Goal: Task Accomplishment & Management: Manage account settings

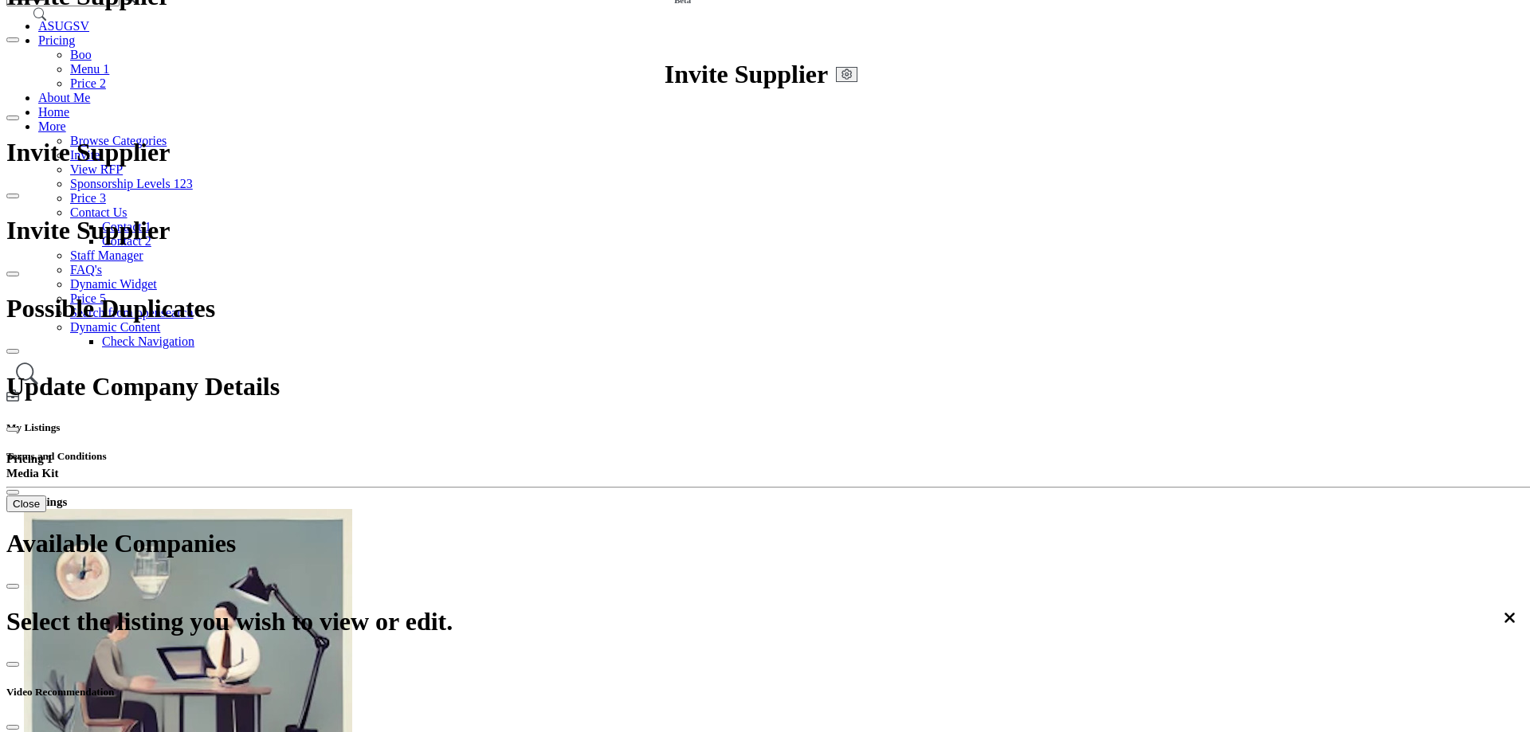
scroll to position [399, 0]
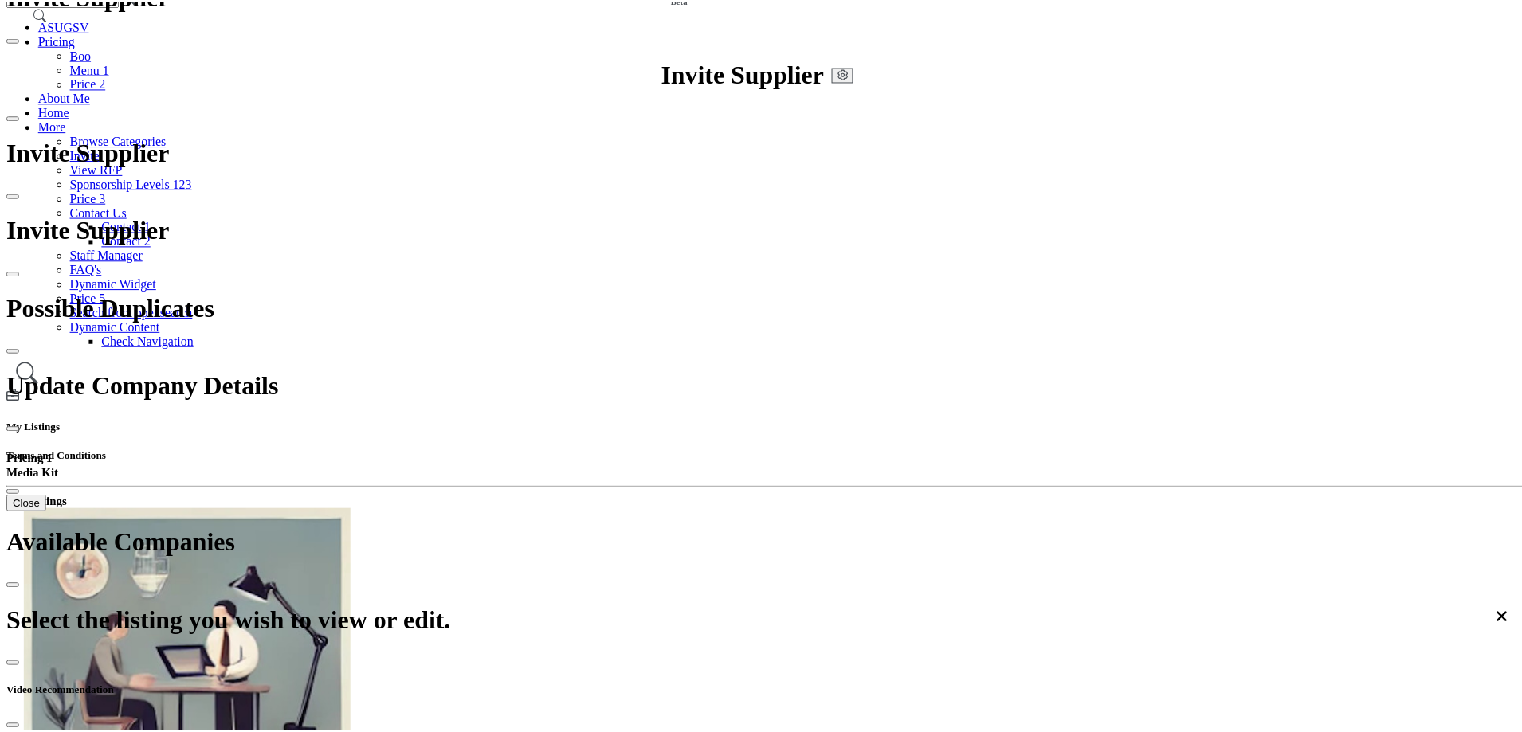
scroll to position [0, 0]
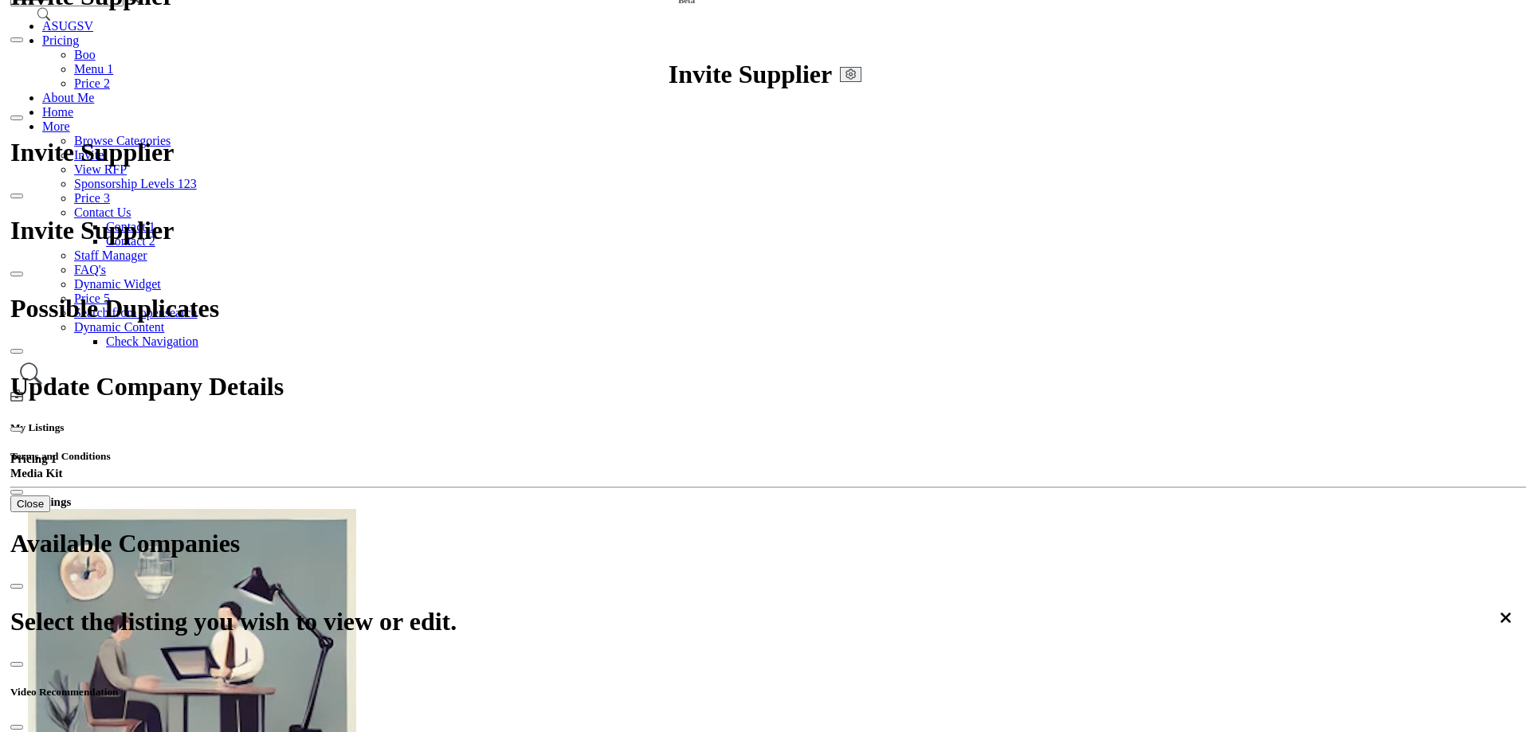
scroll to position [96, 0]
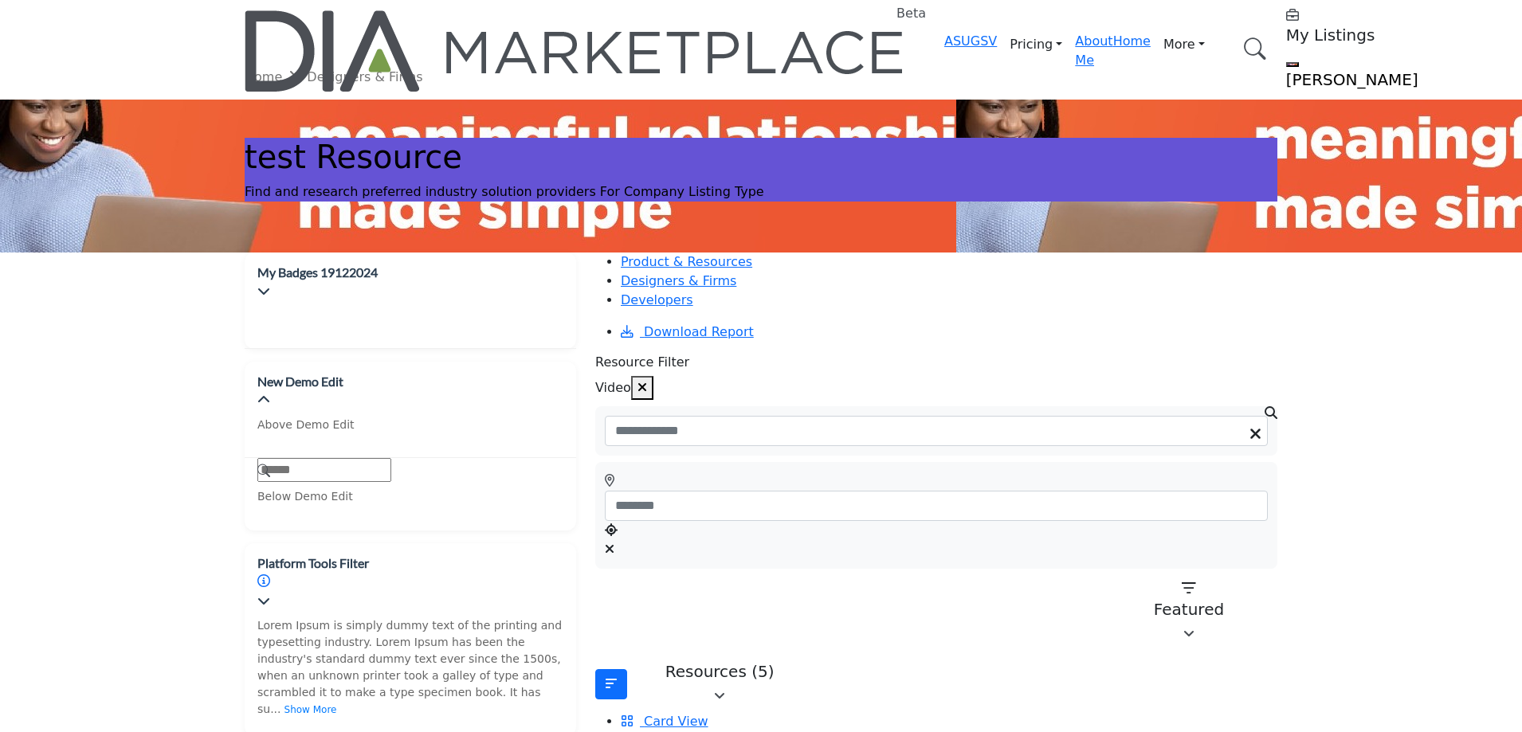
scroll to position [239, 0]
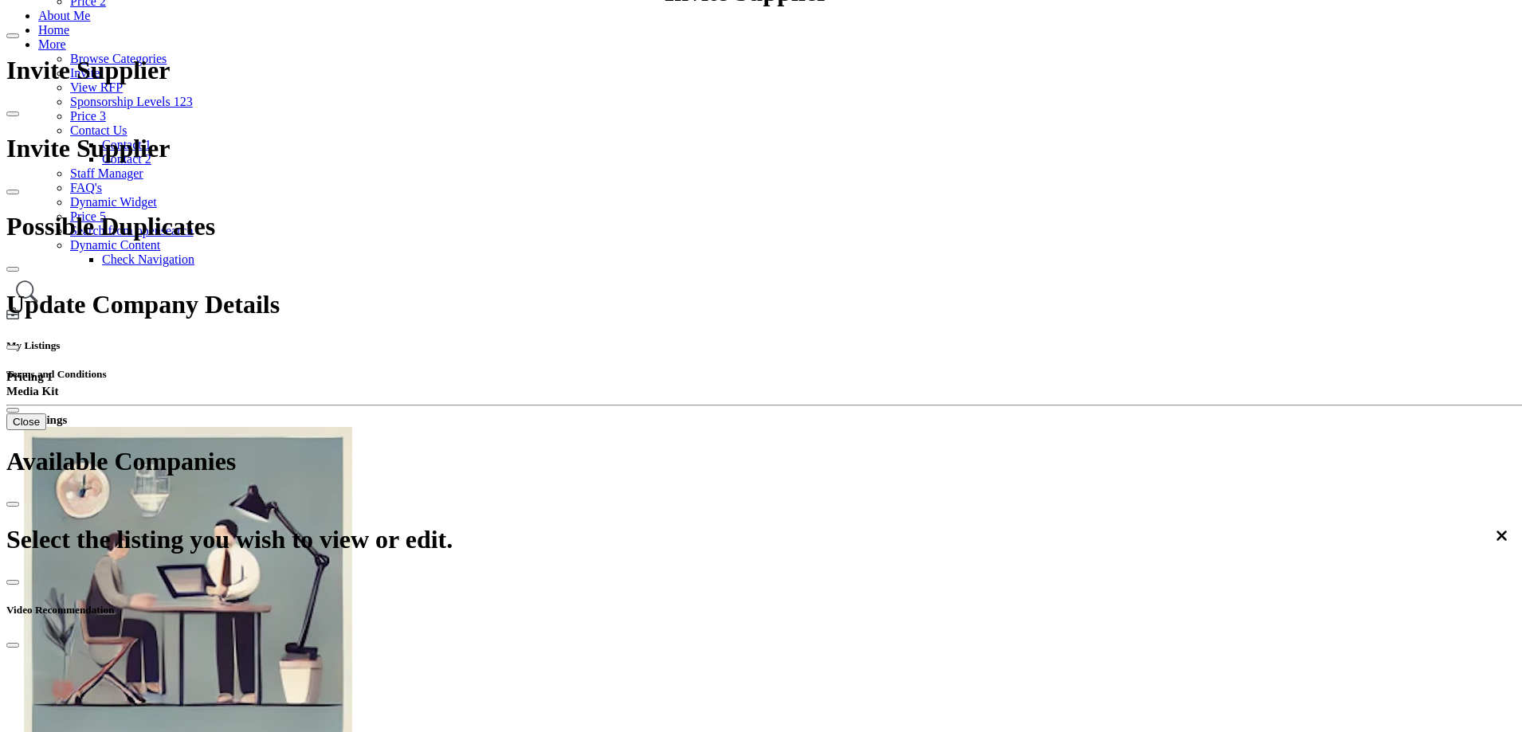
scroll to position [176, 0]
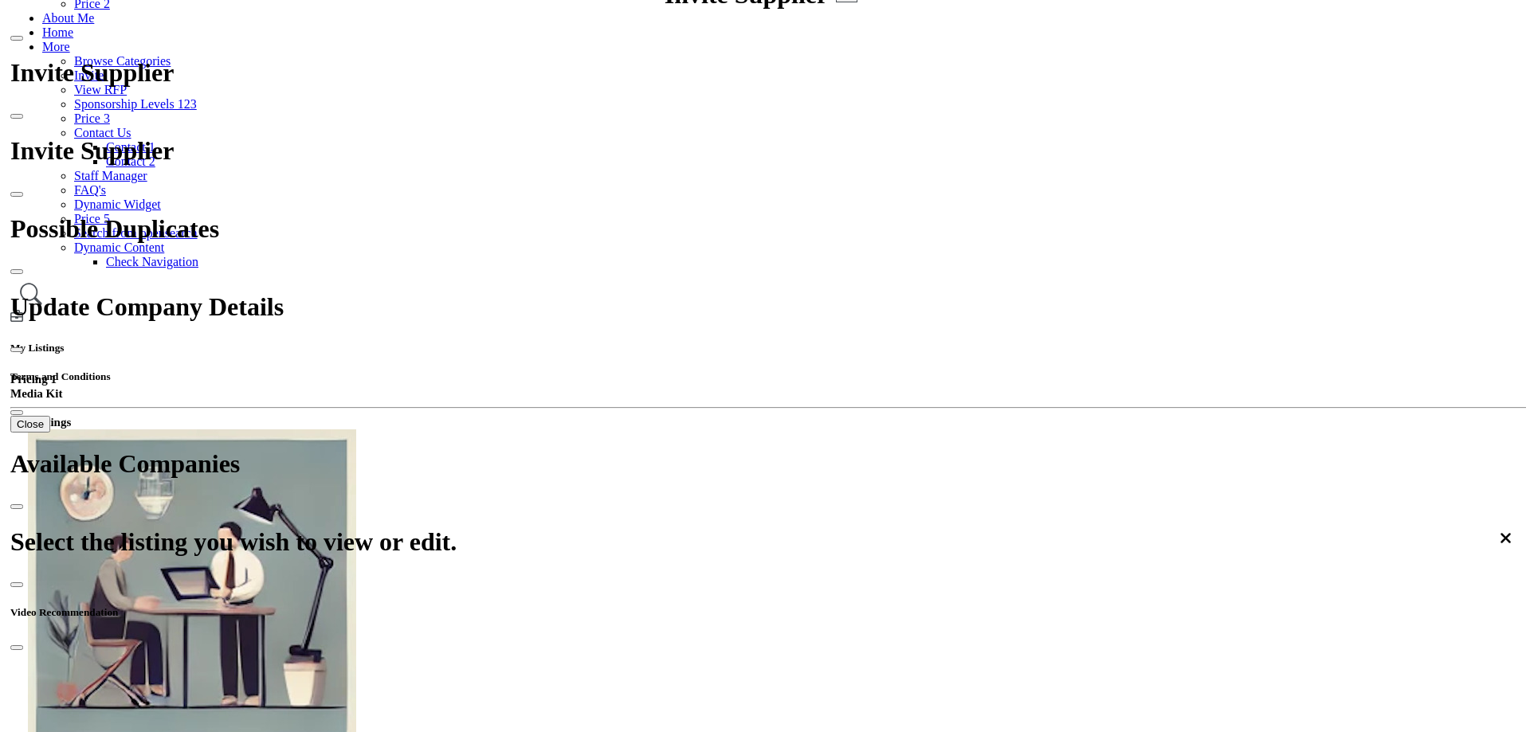
scroll to position [96, 0]
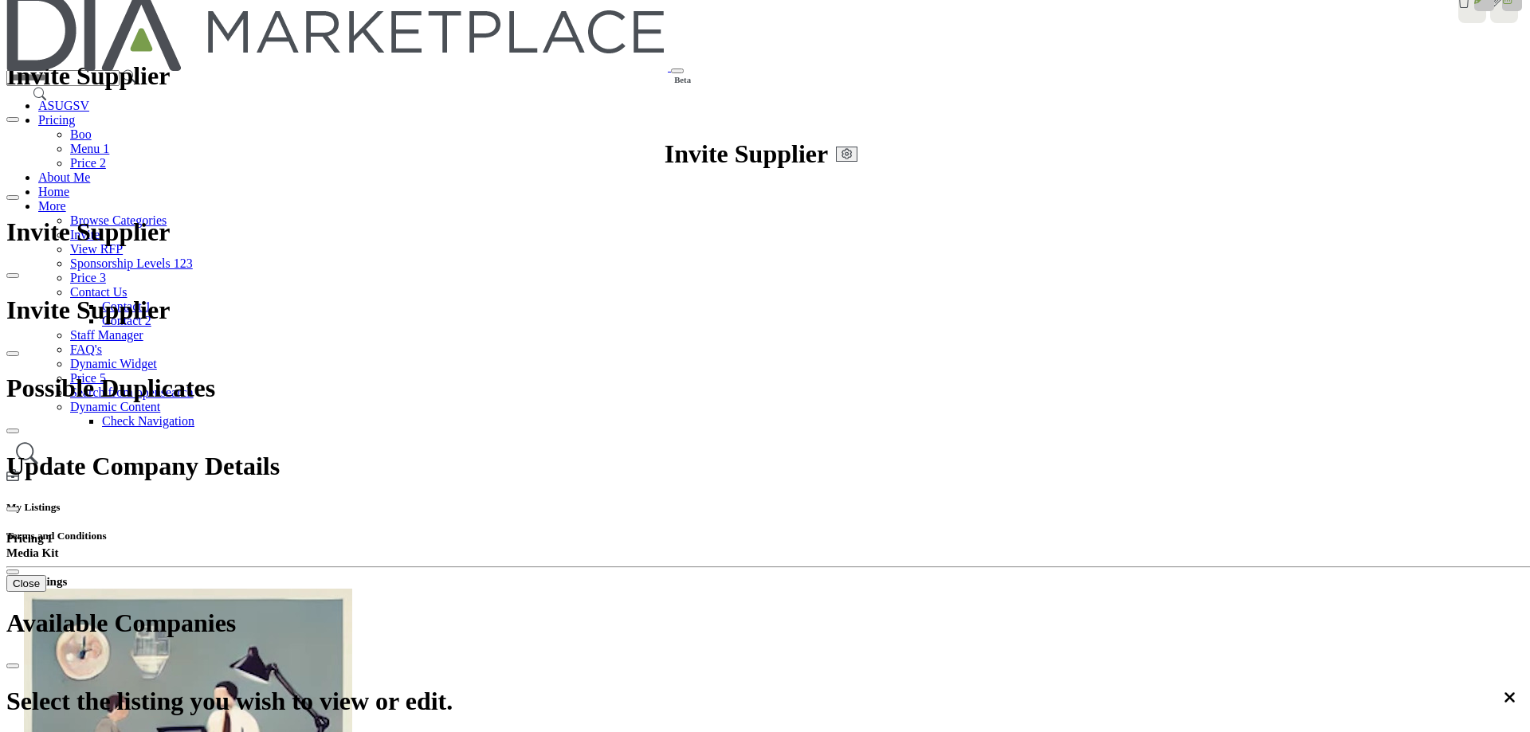
scroll to position [17, 0]
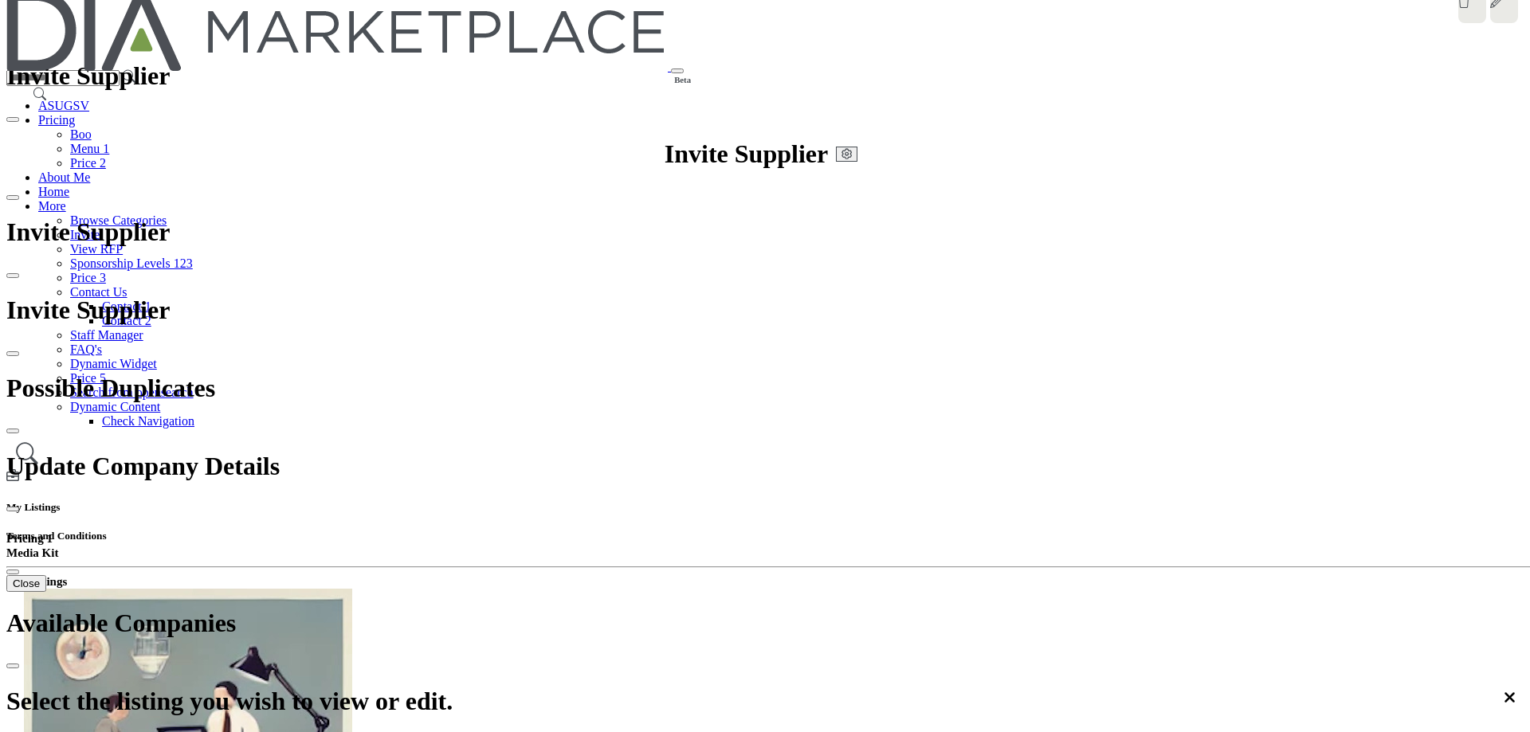
scroll to position [1116, 0]
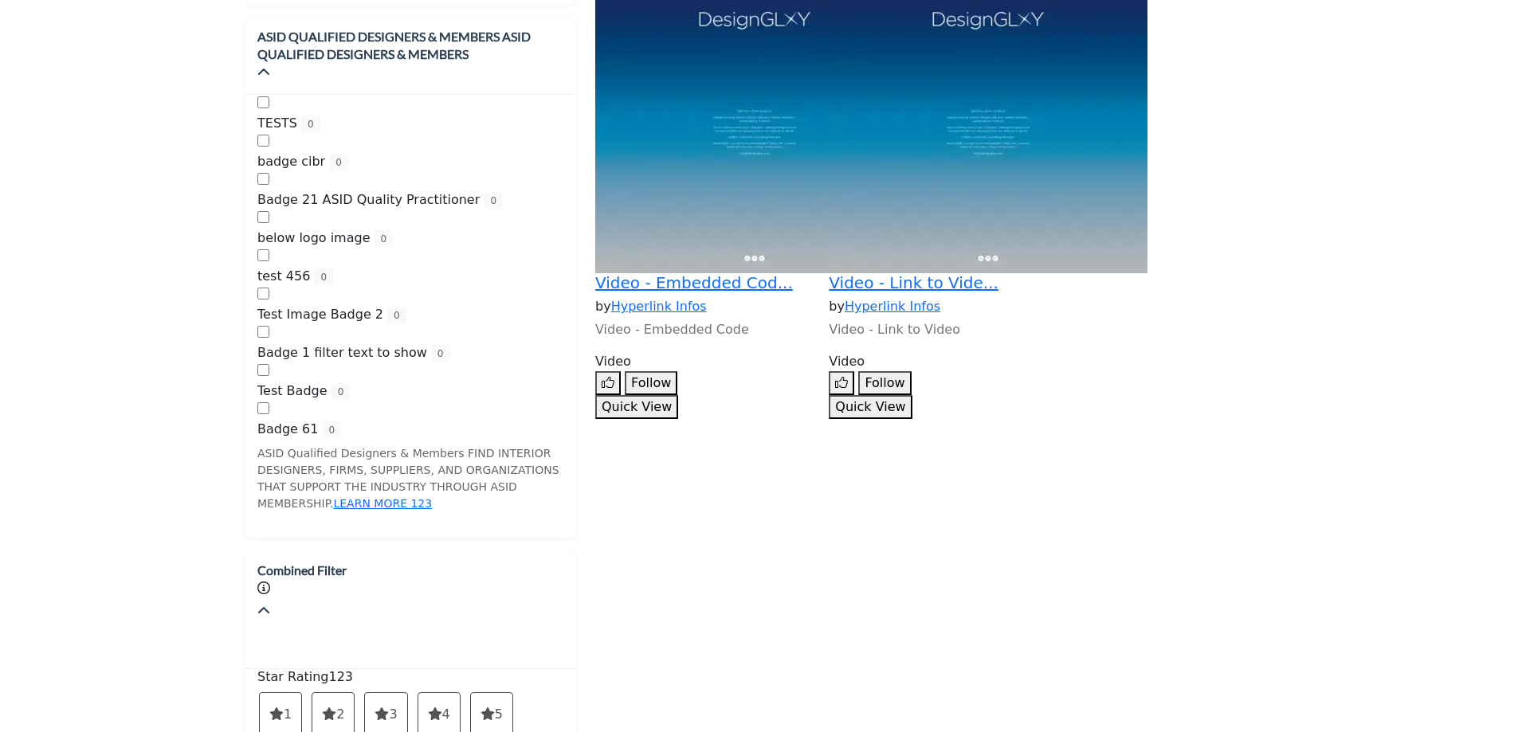
scroll to position [1355, 0]
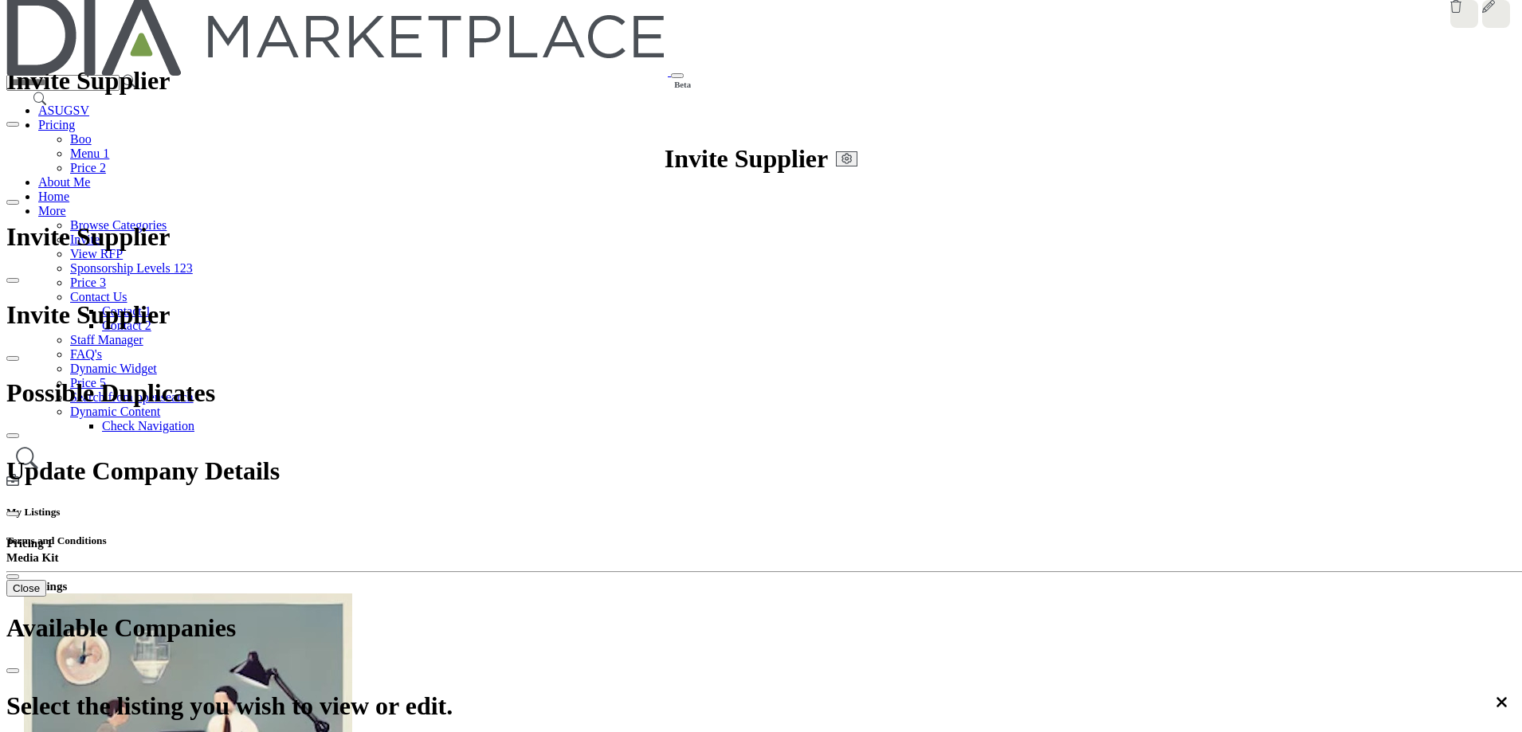
scroll to position [12, 0]
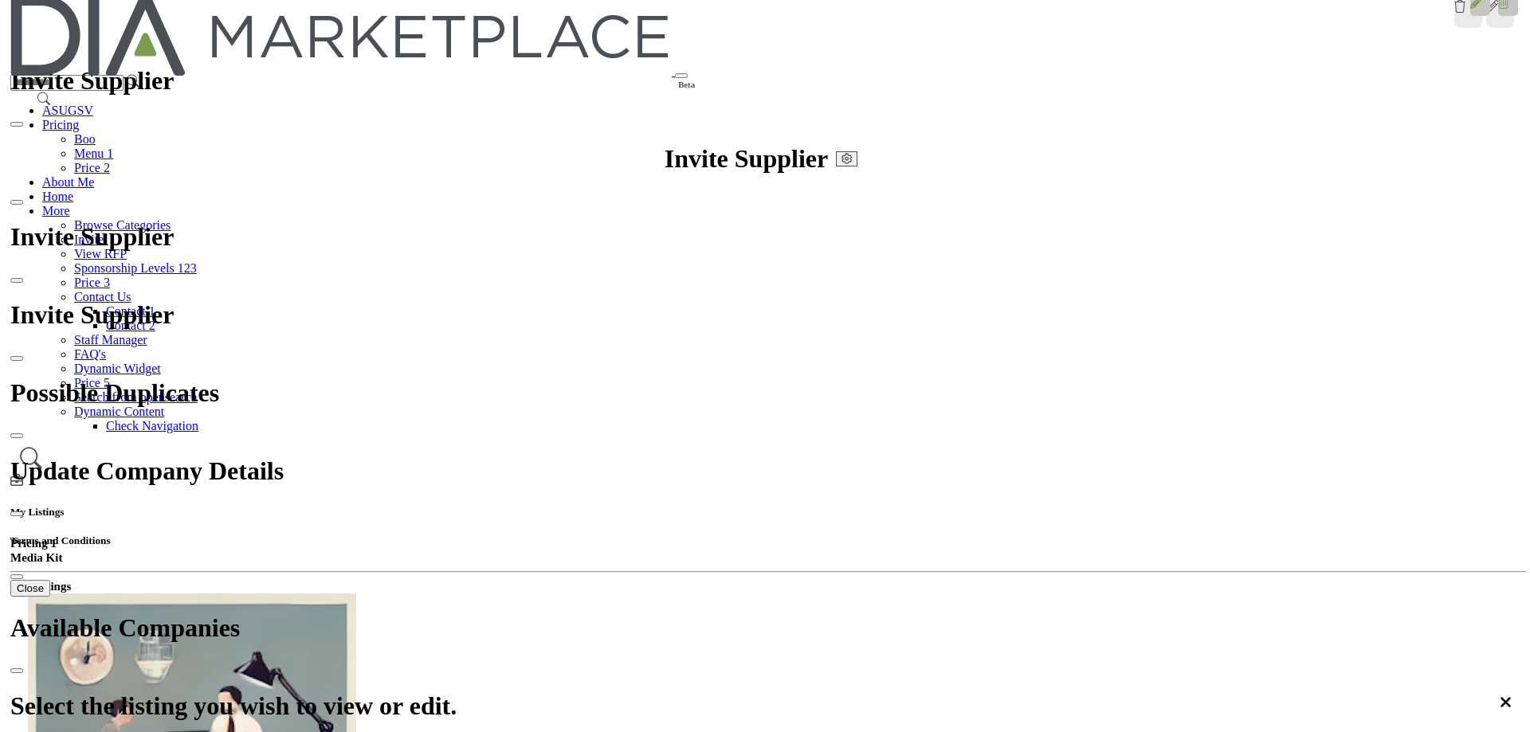
scroll to position [17, 0]
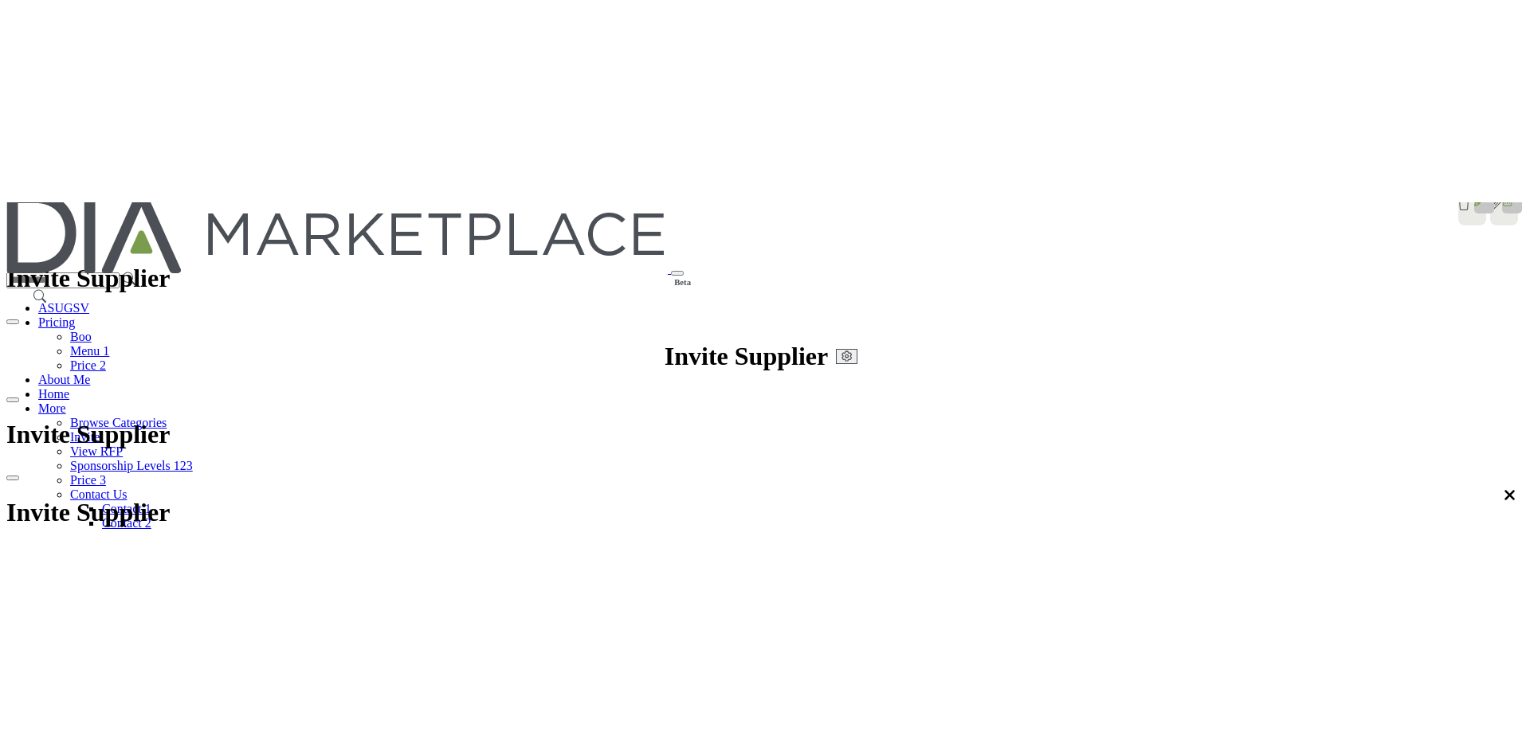
scroll to position [638, 0]
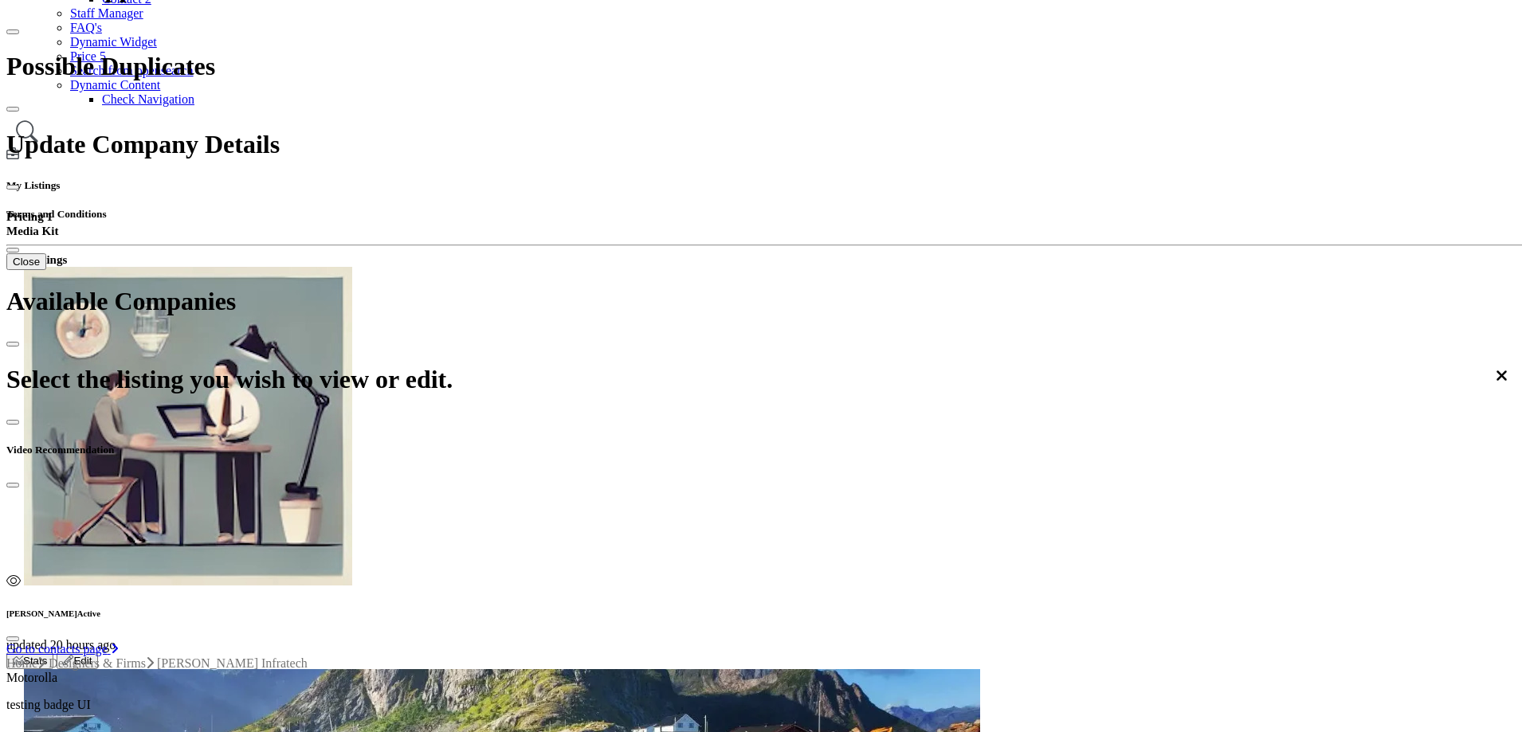
scroll to position [399, 0]
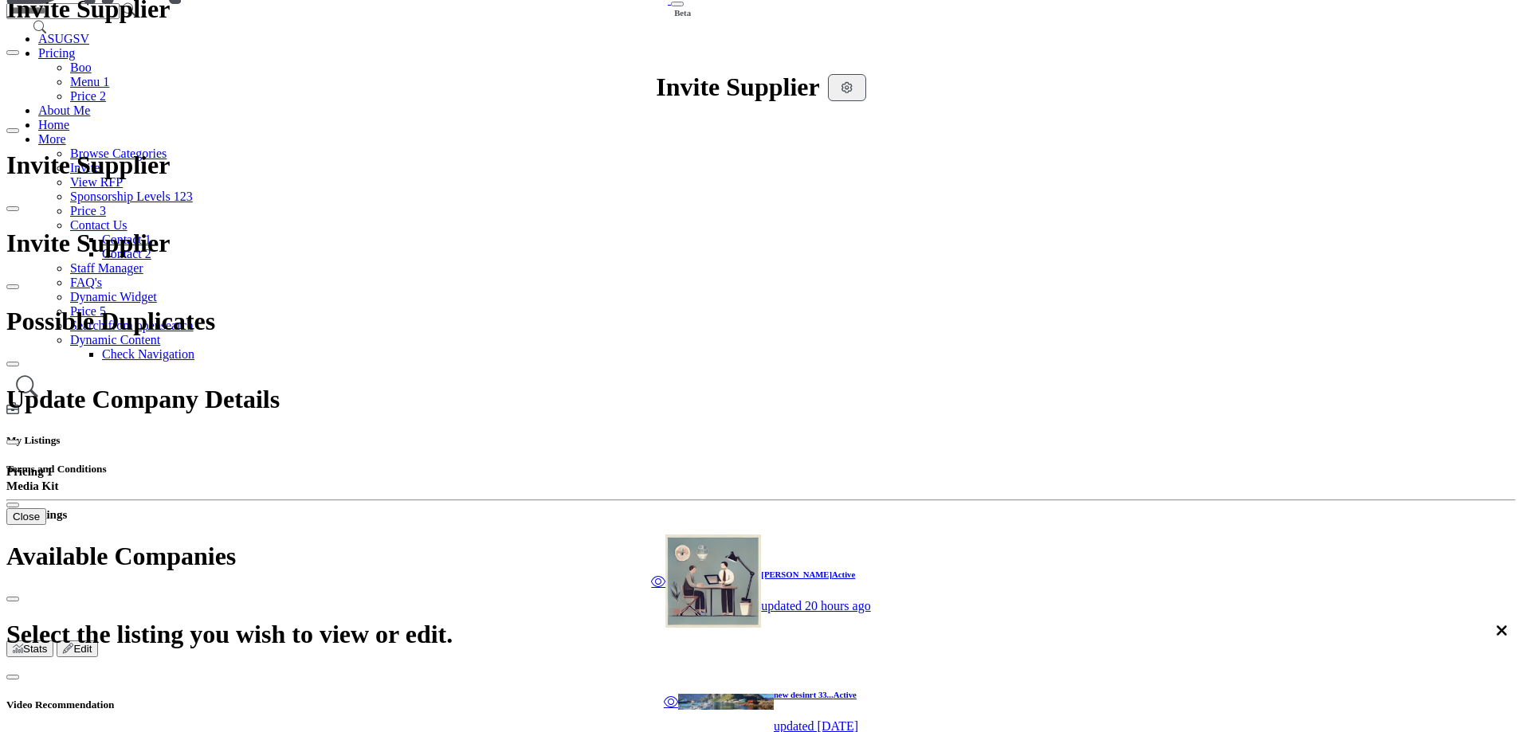
scroll to position [482, 0]
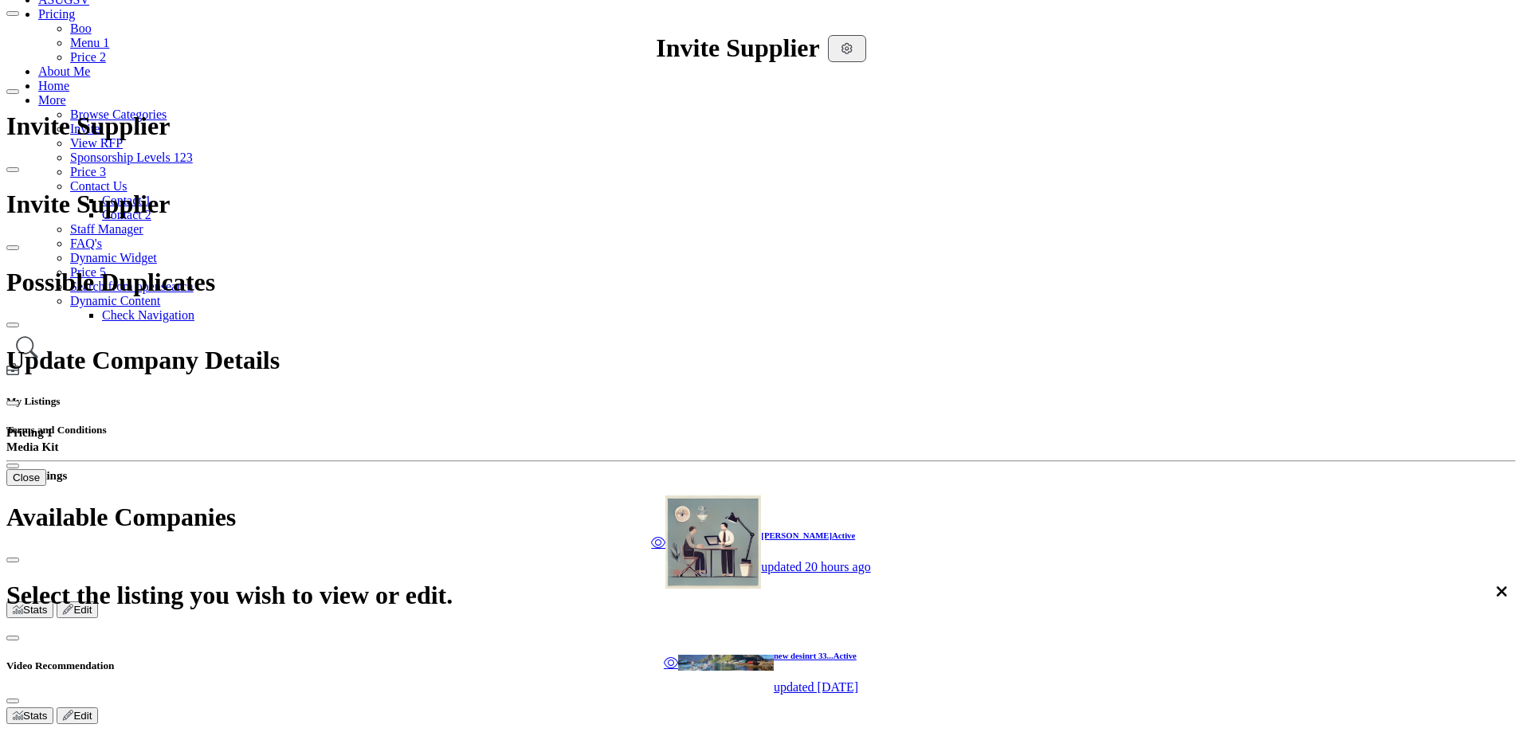
scroll to position [323, 0]
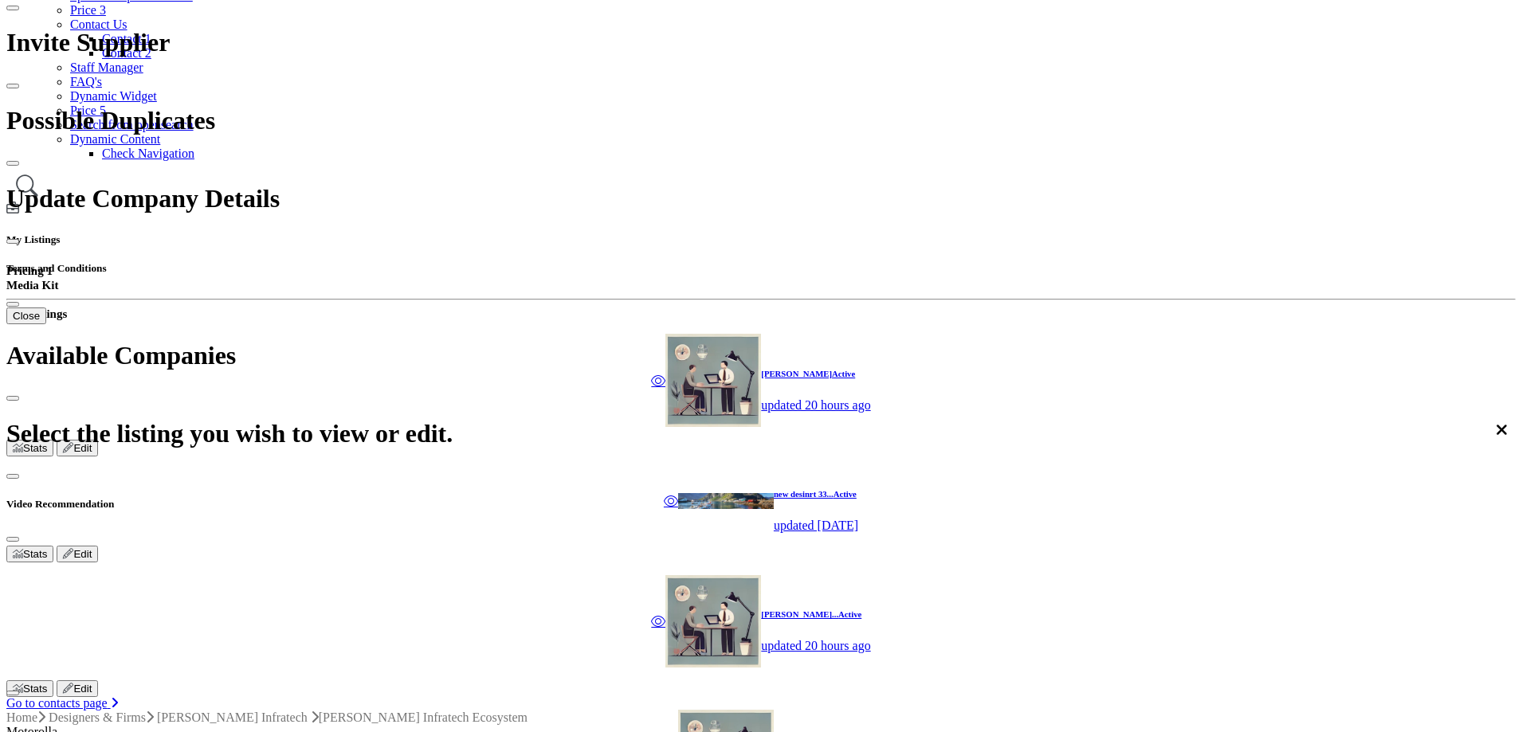
scroll to position [478, 0]
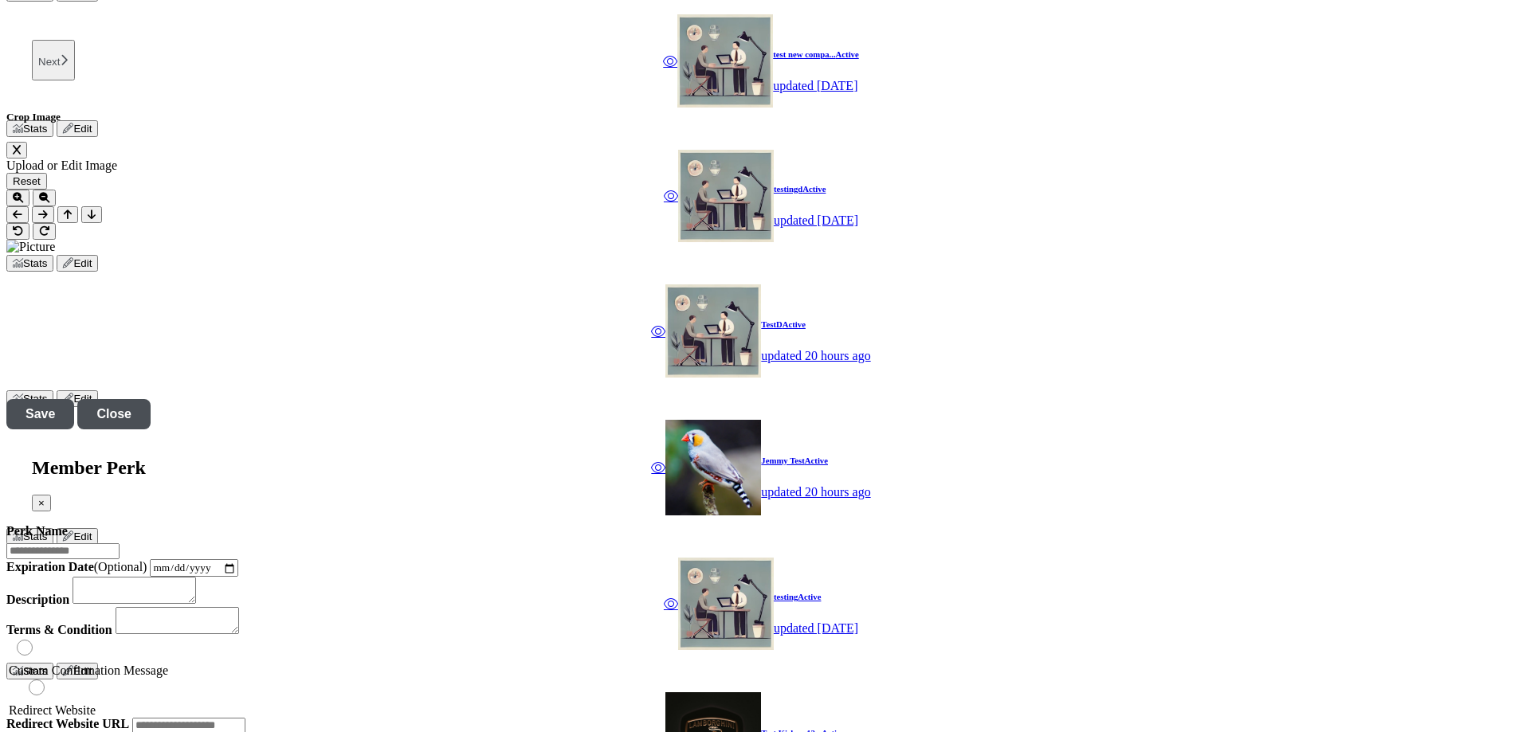
scroll to position [1674, 0]
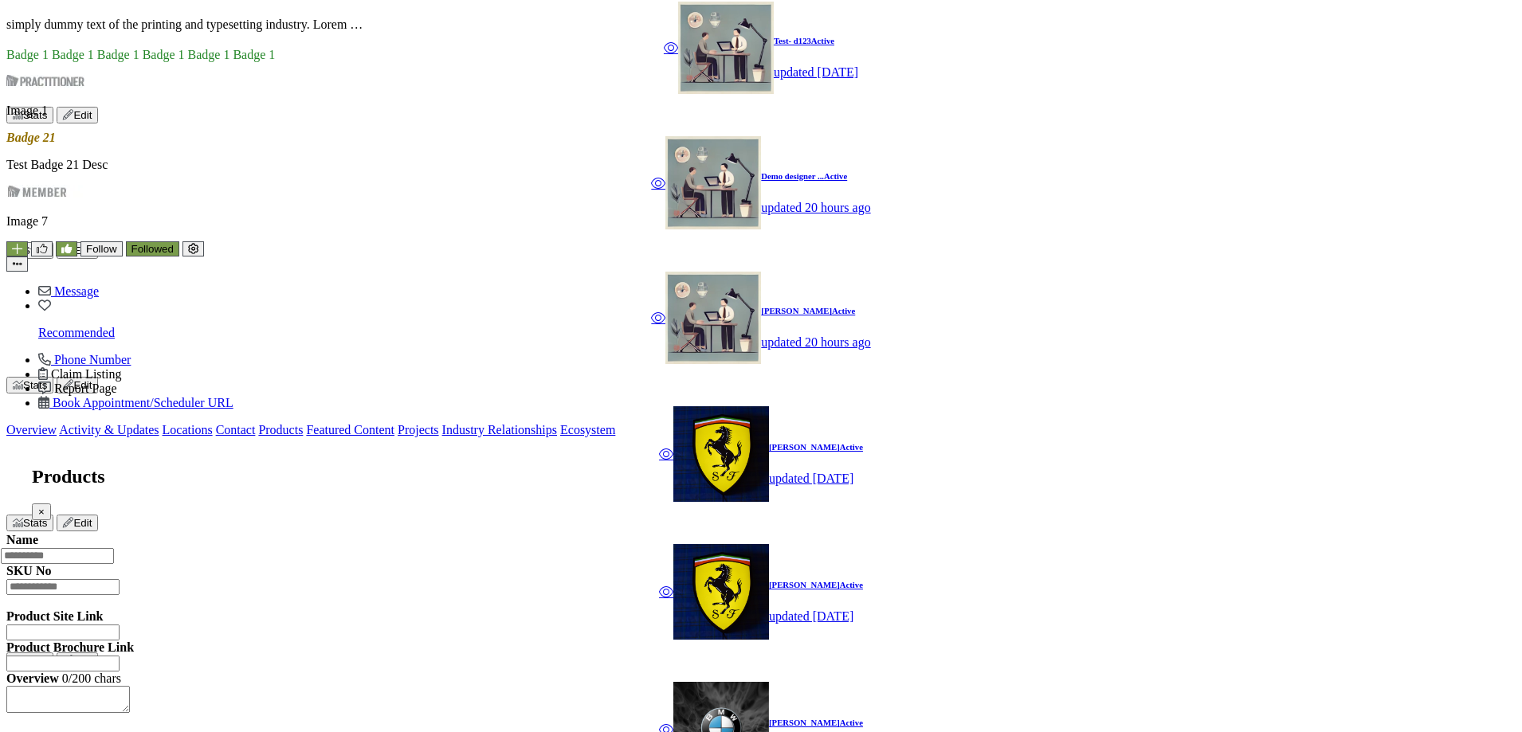
scroll to position [1435, 0]
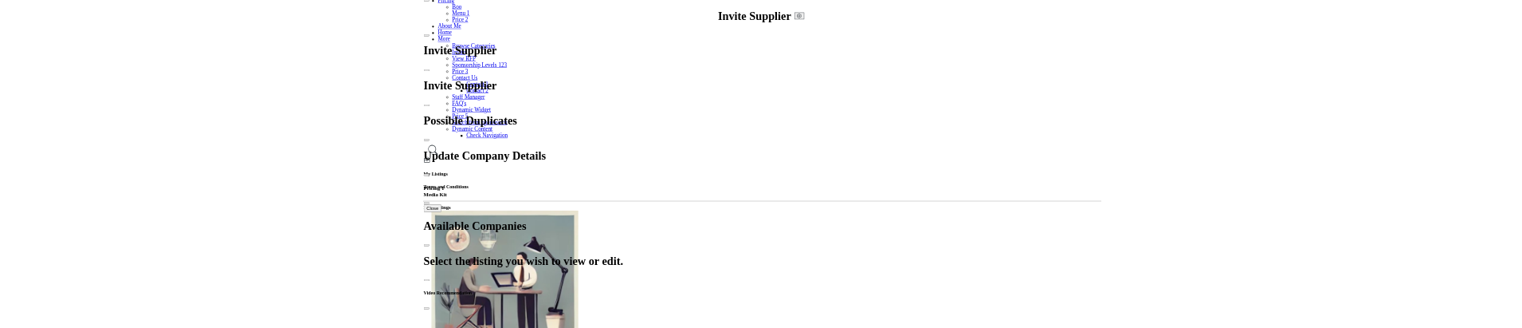
scroll to position [159, 0]
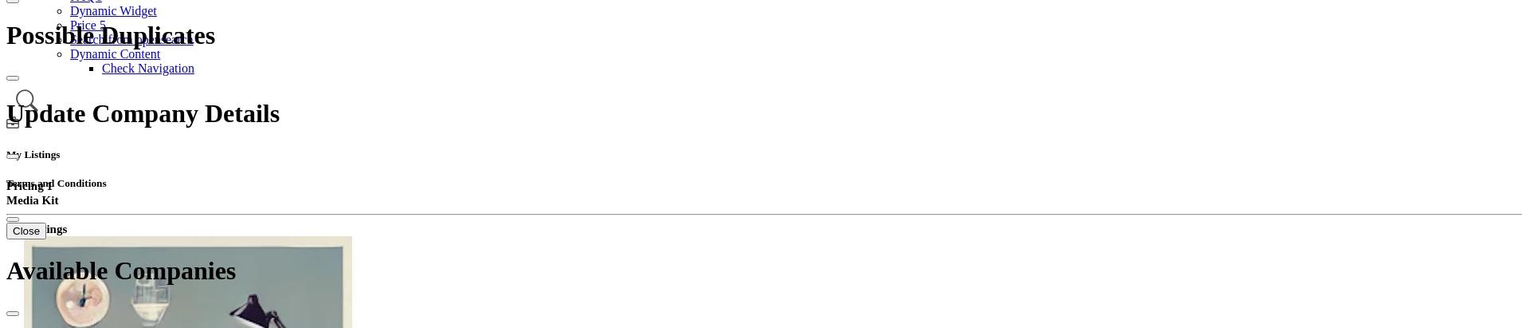
scroll to position [399, 0]
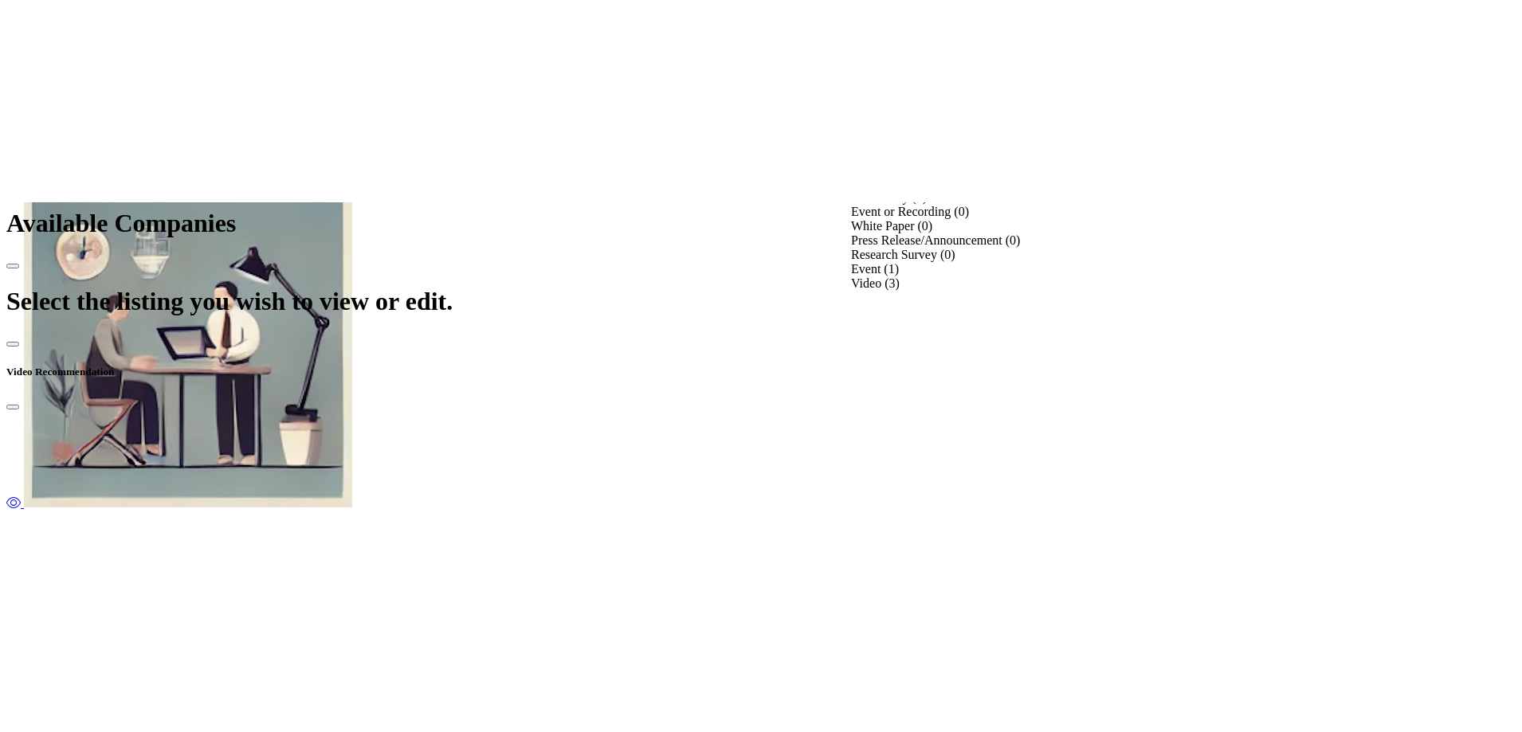
scroll to position [638, 0]
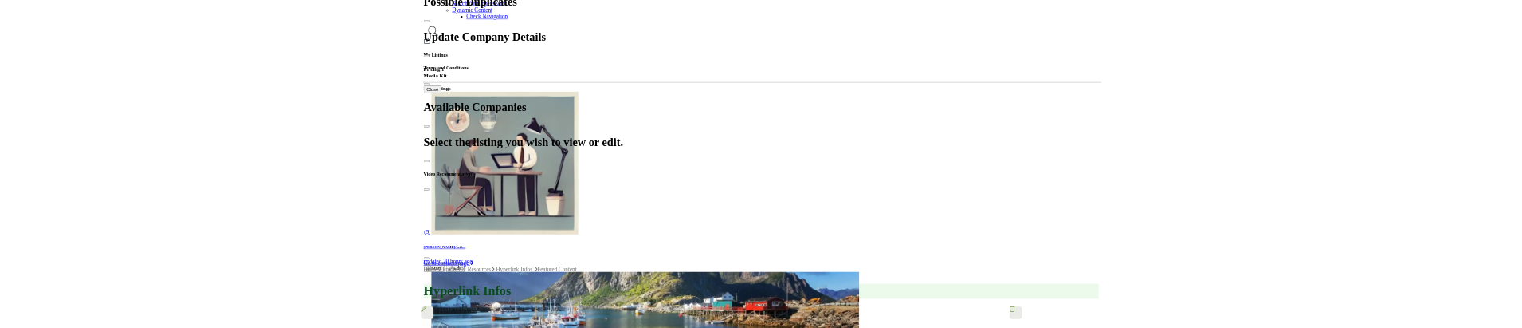
scroll to position [399, 0]
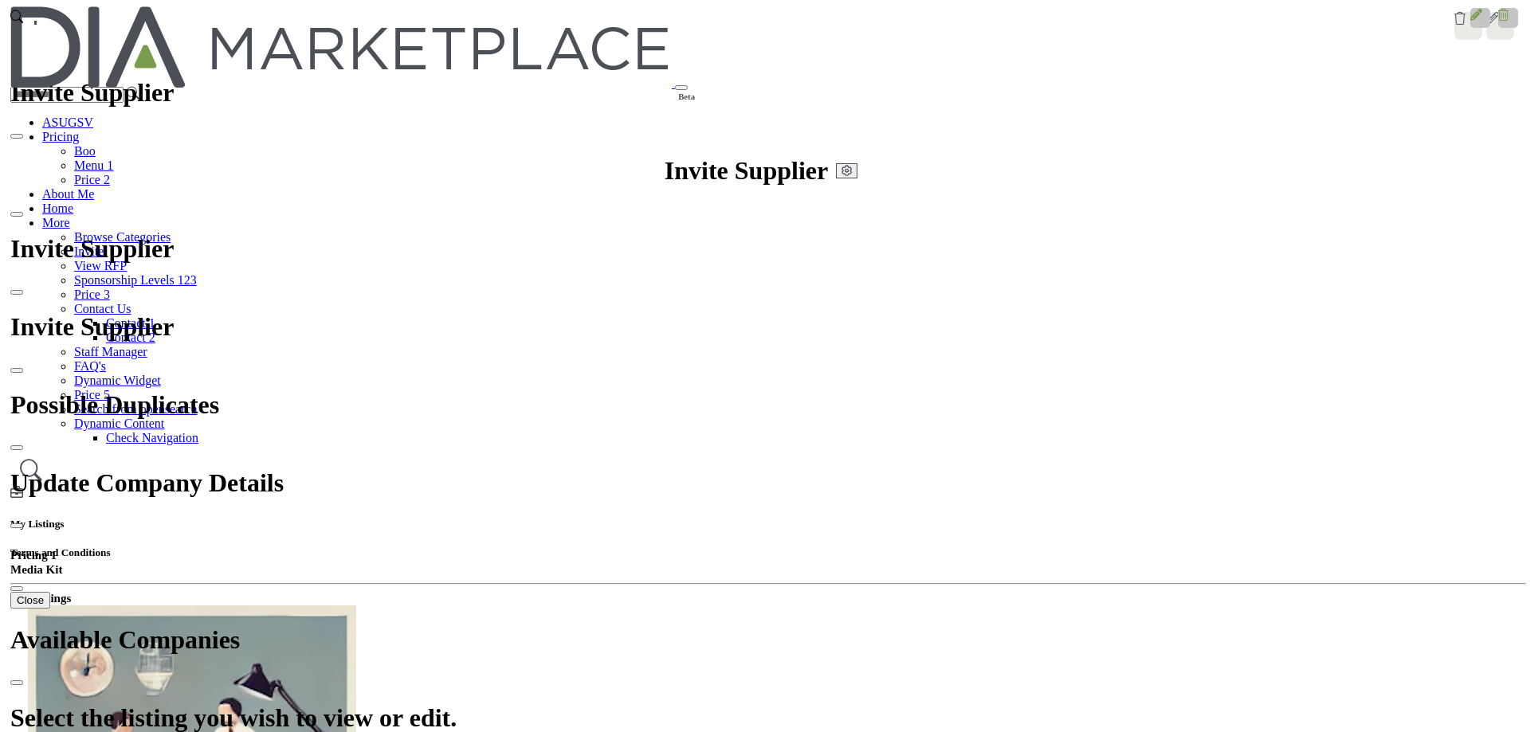
scroll to position [319, 0]
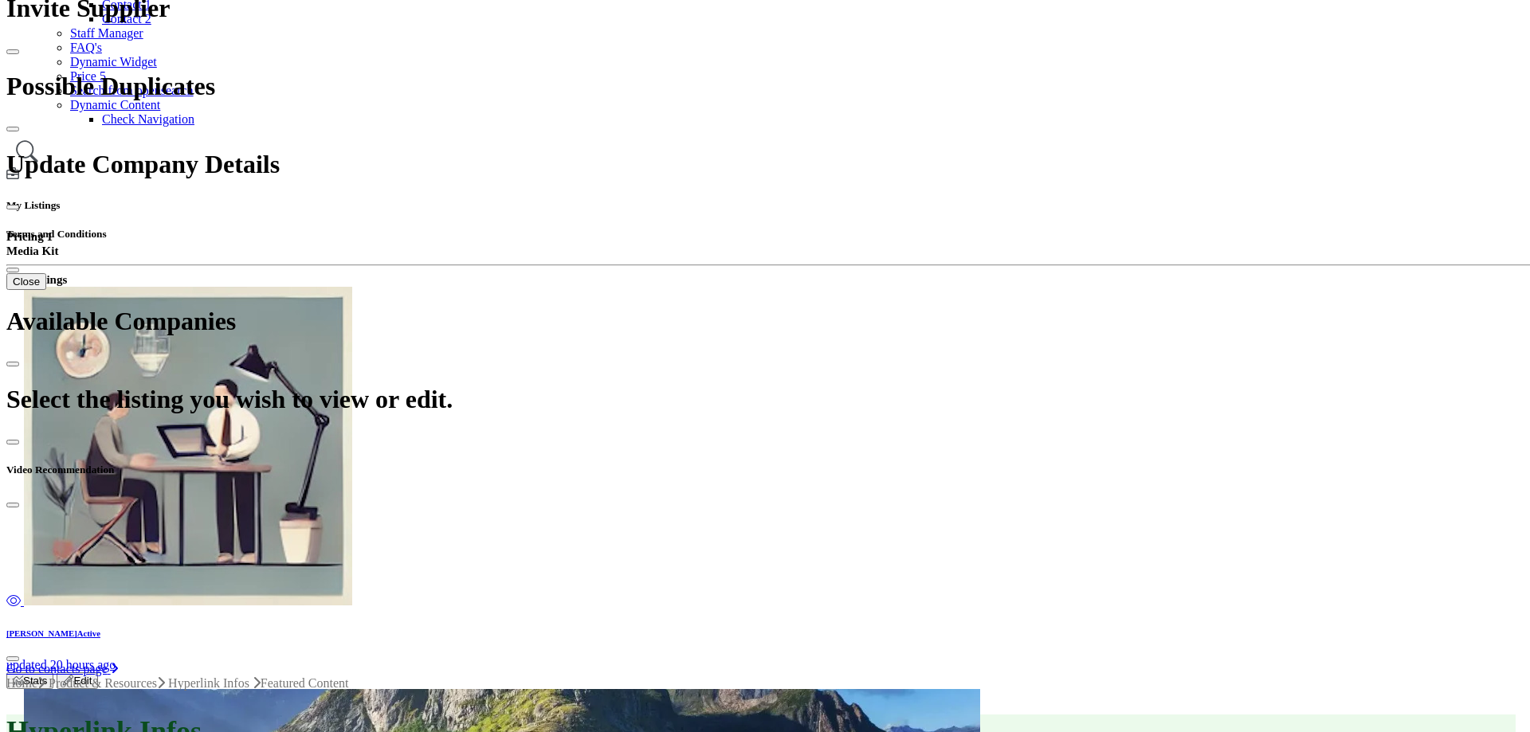
select select "******"
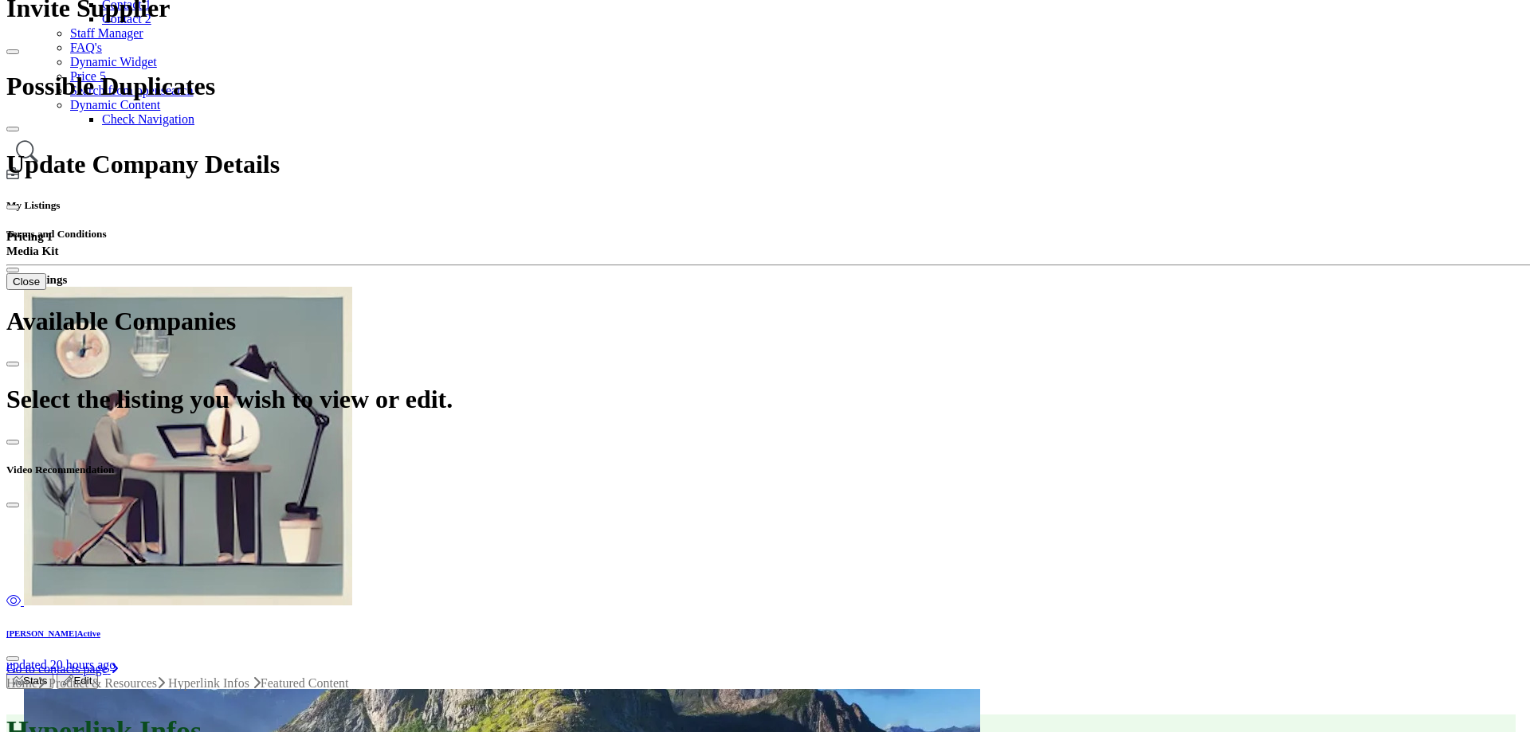
scroll to position [478, 0]
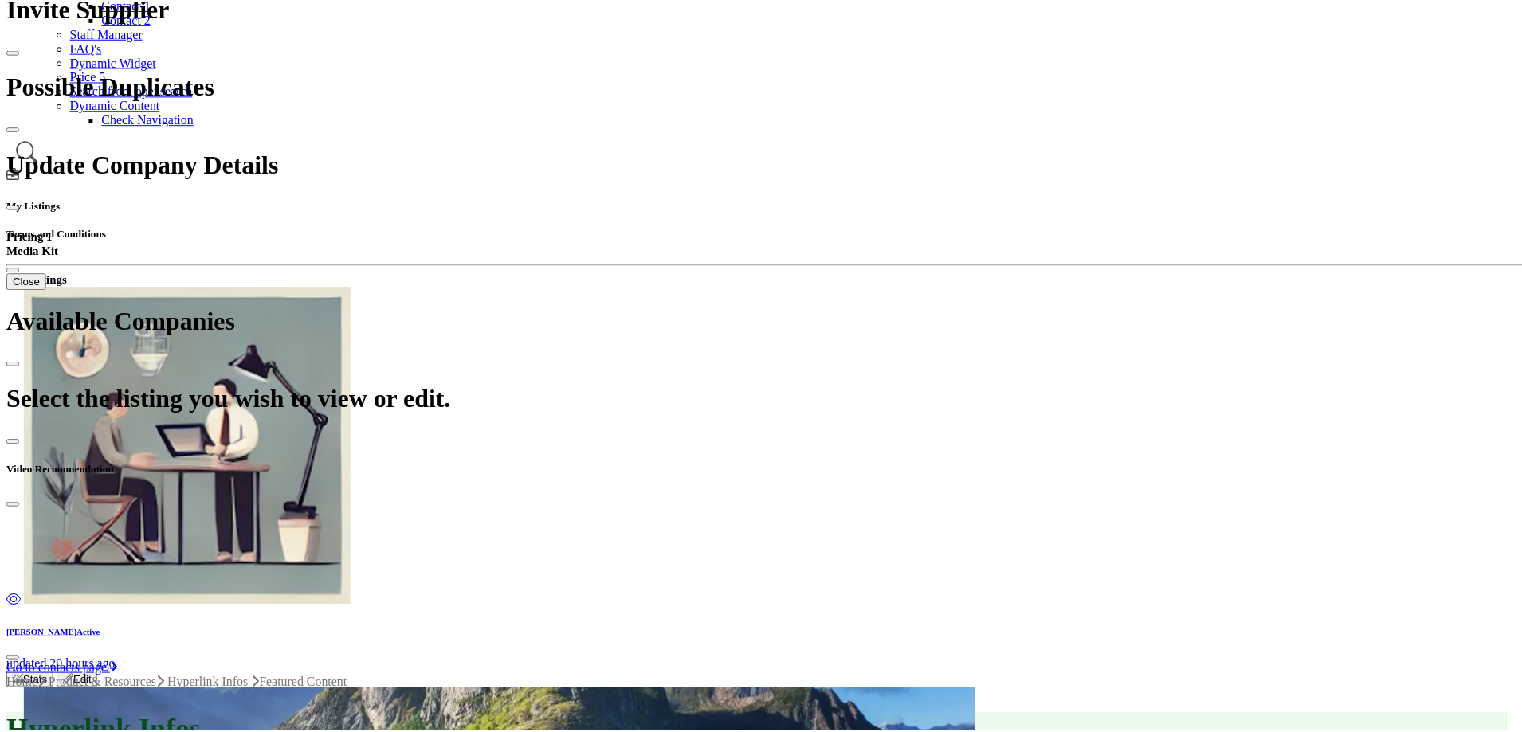
scroll to position [0, 0]
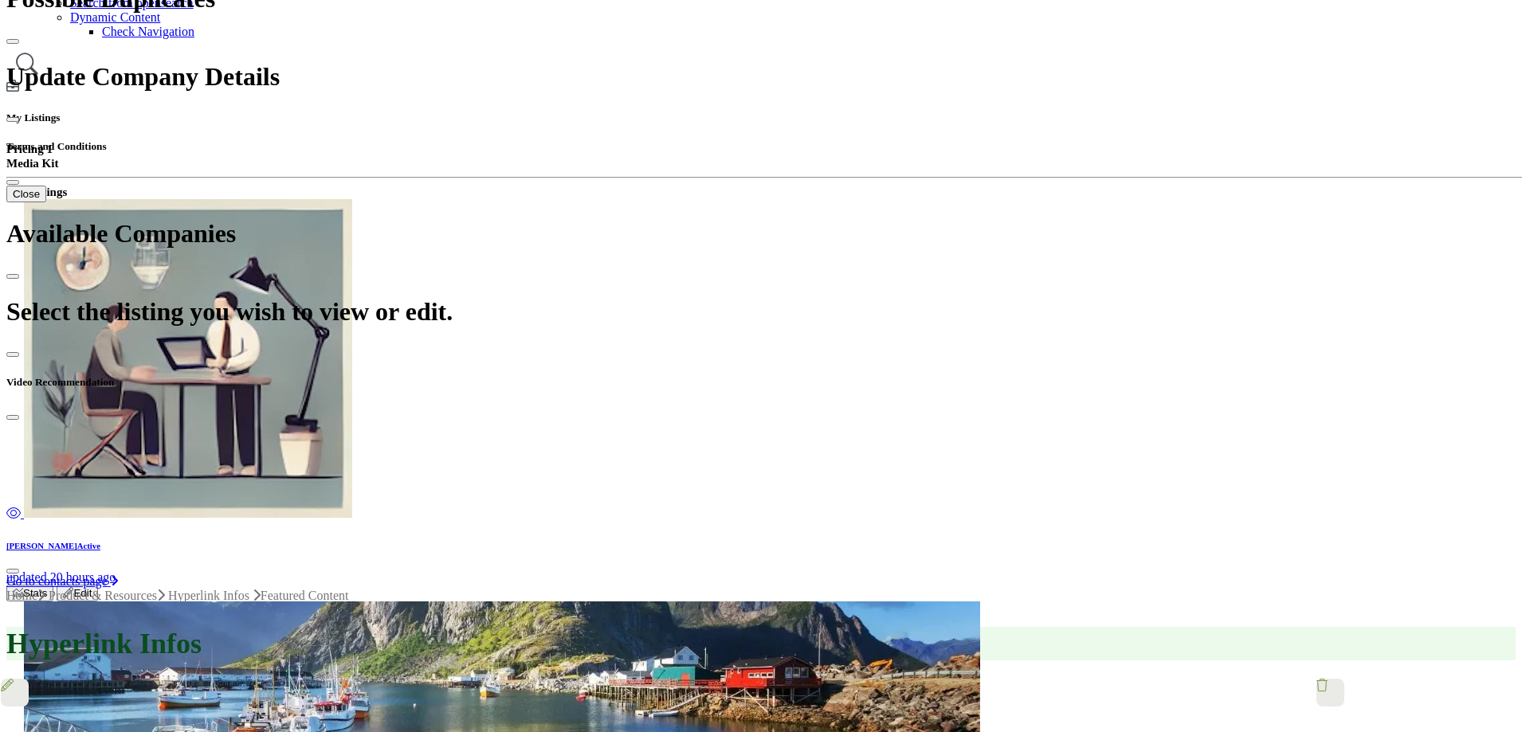
scroll to position [399, 0]
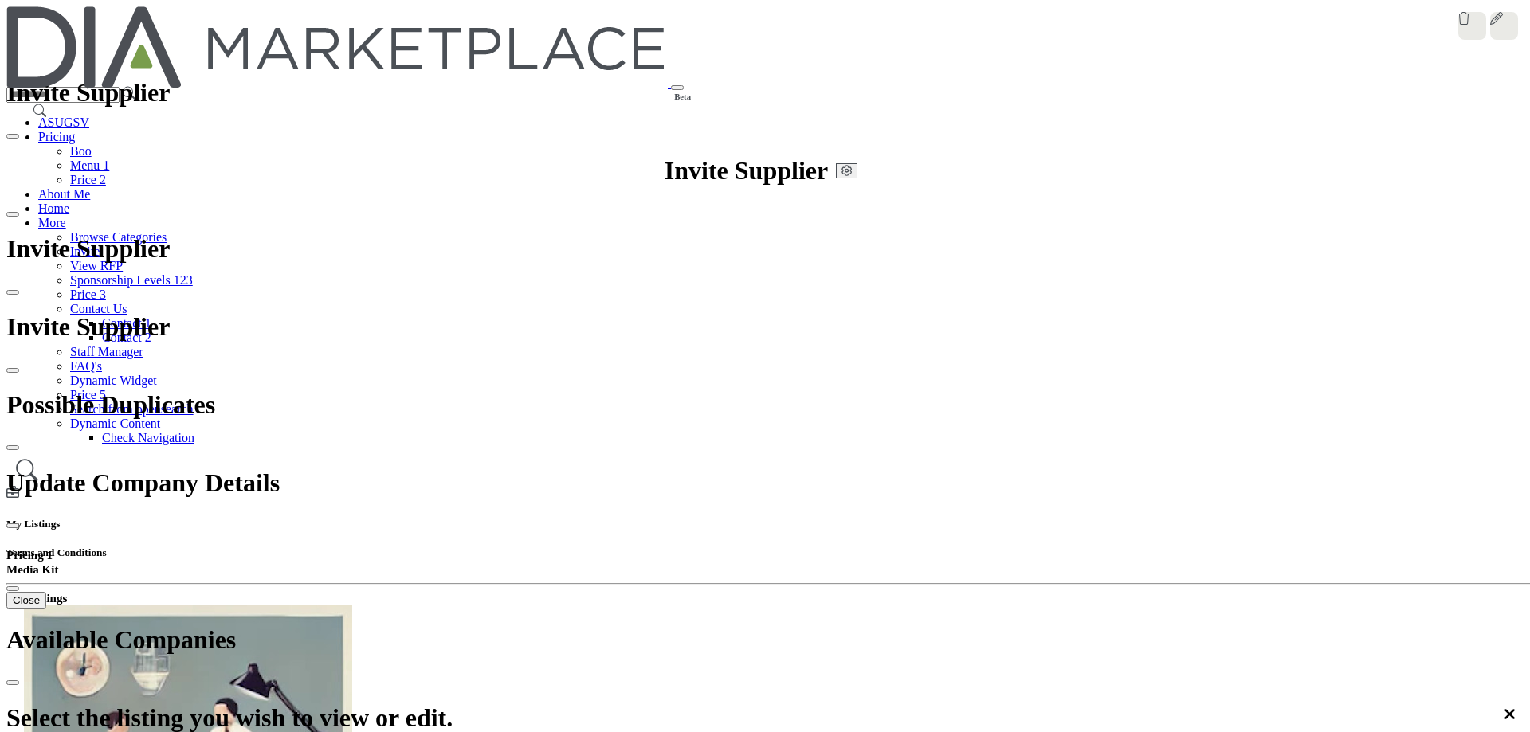
type input "*"
type input "****"
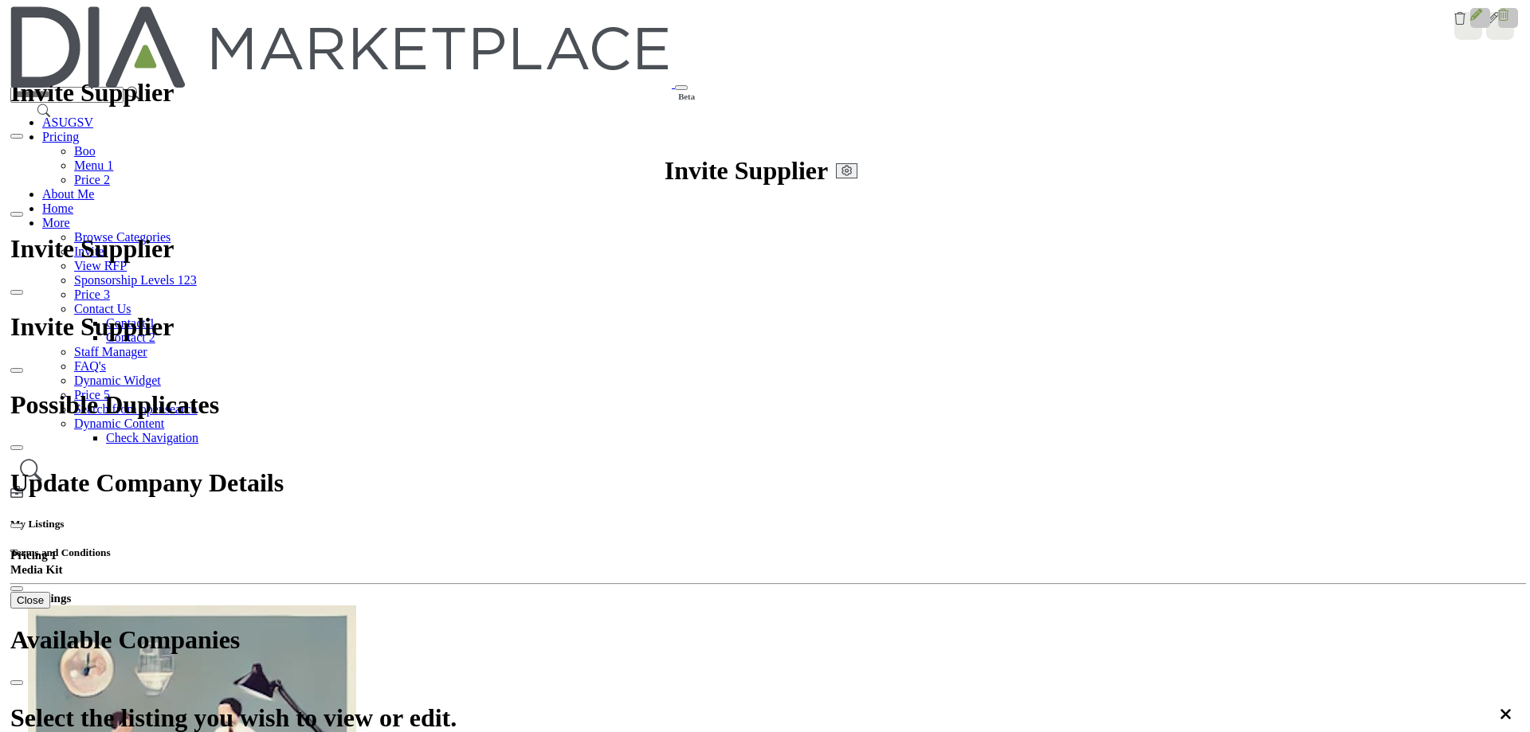
scroll to position [1360, 0]
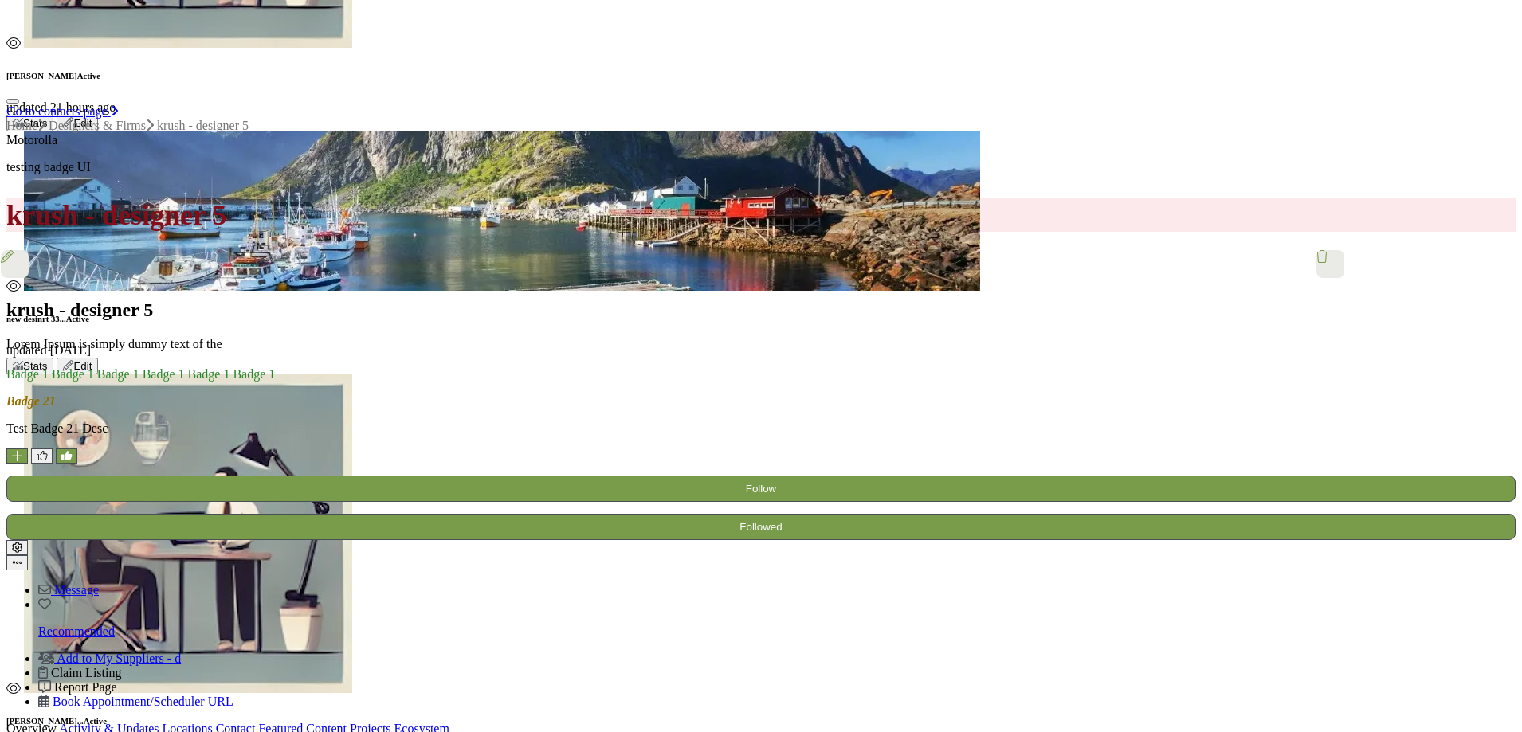
scroll to position [877, 0]
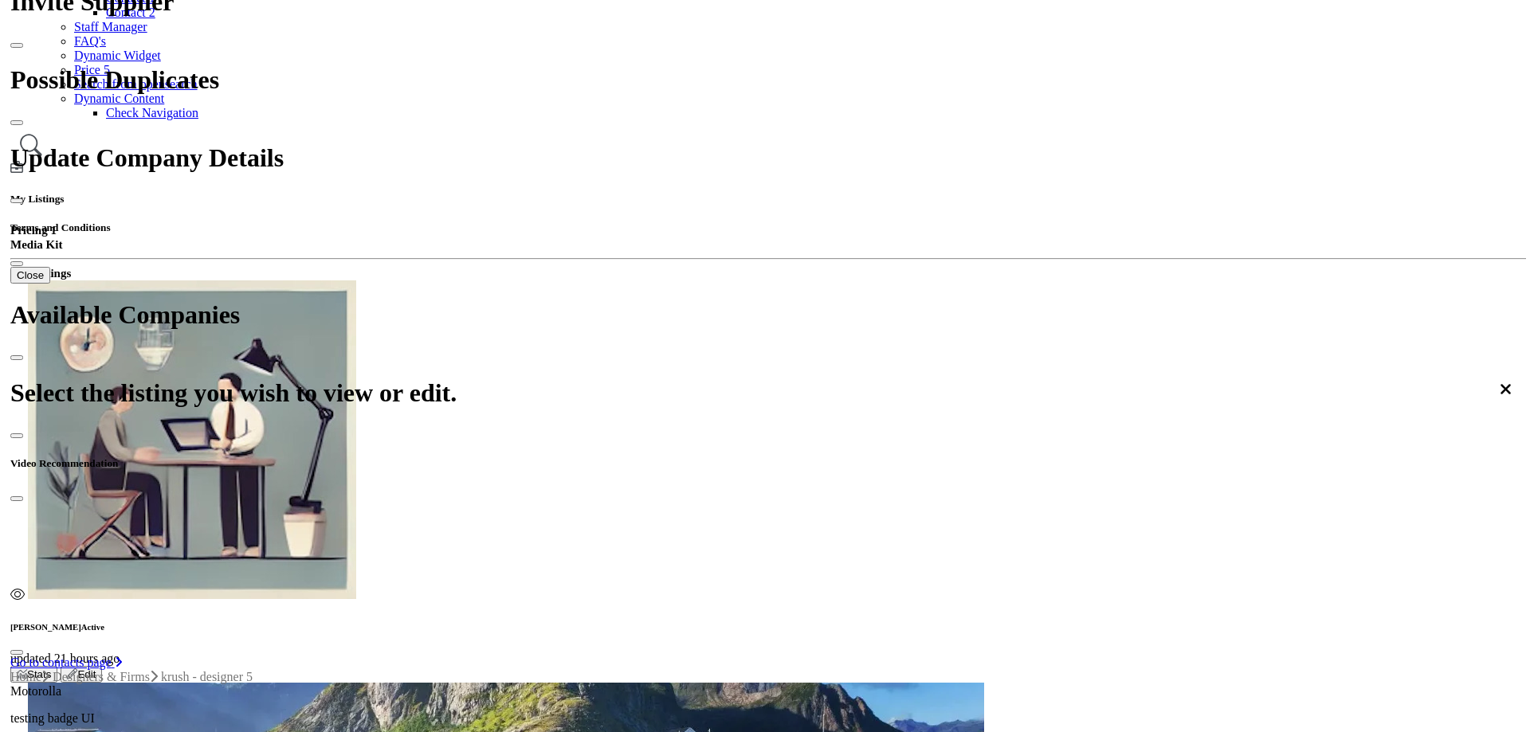
scroll to position [84, 0]
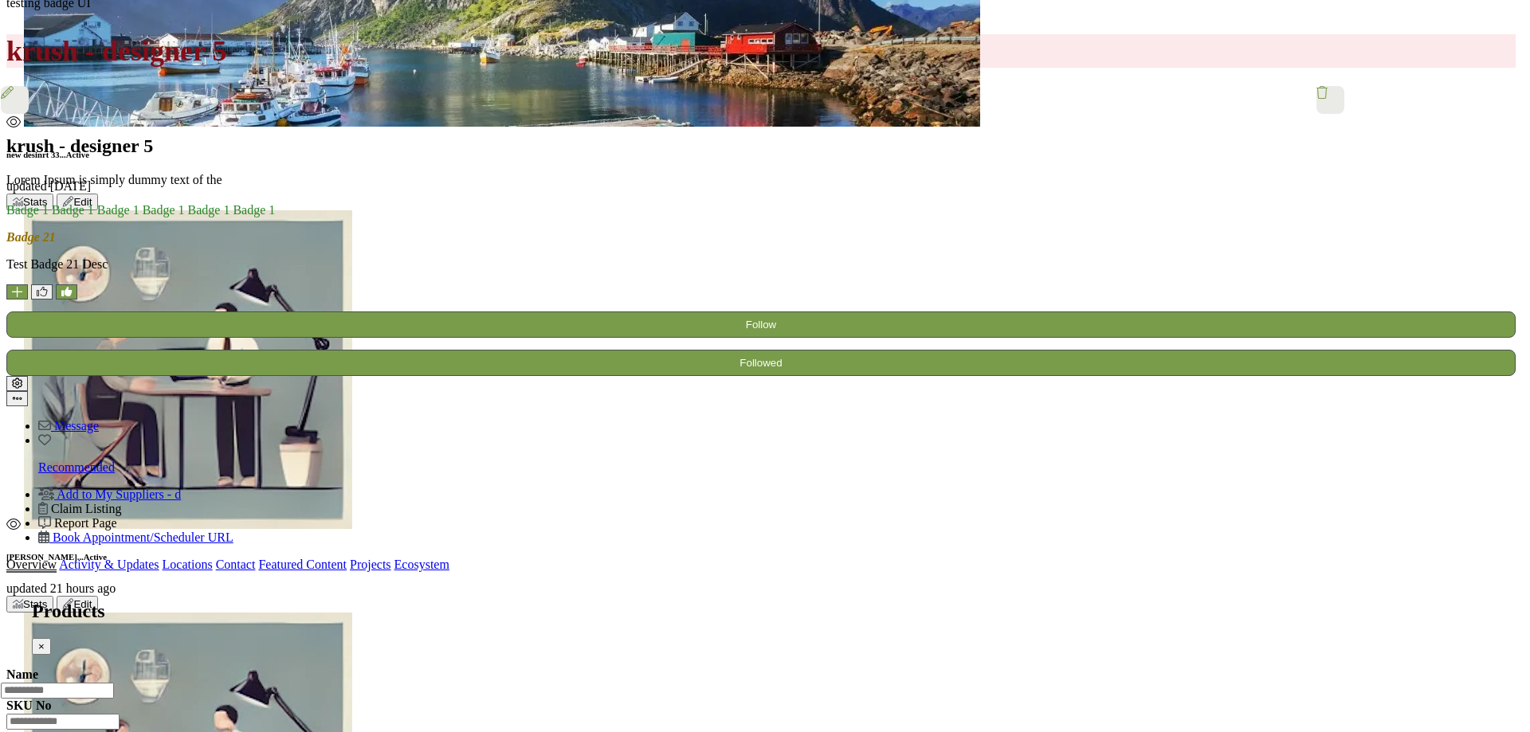
type input "*****"
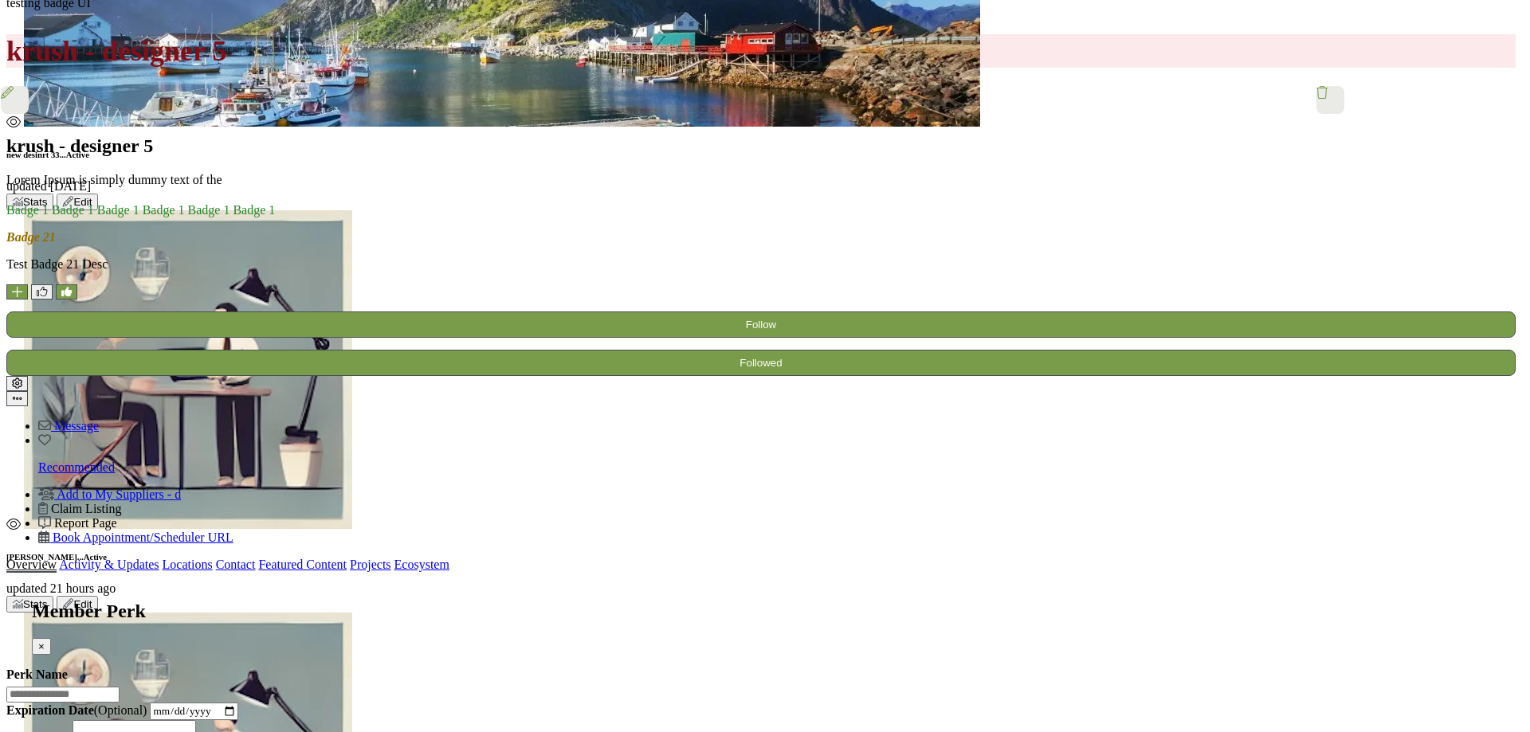
type input "**********"
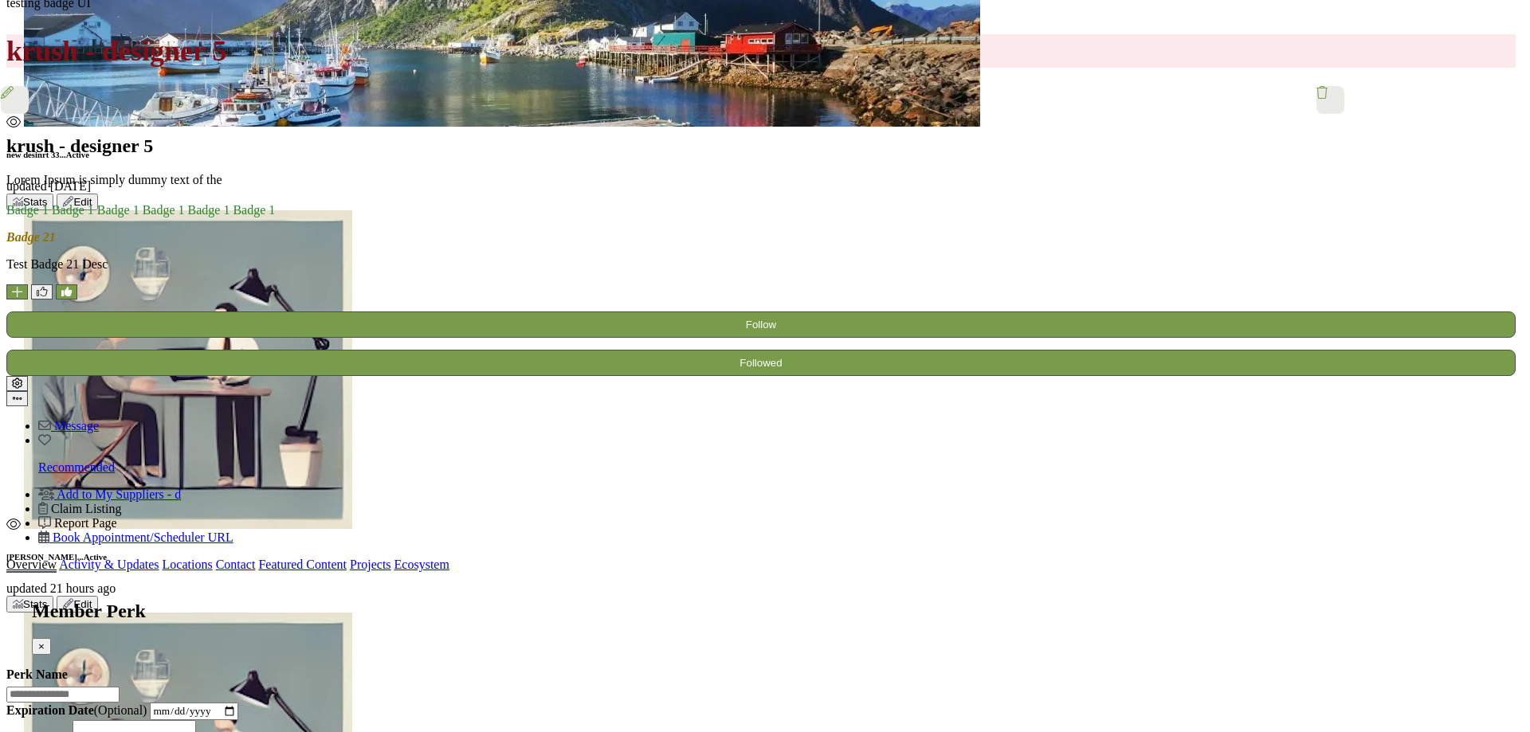
type input "*****"
type input "**********"
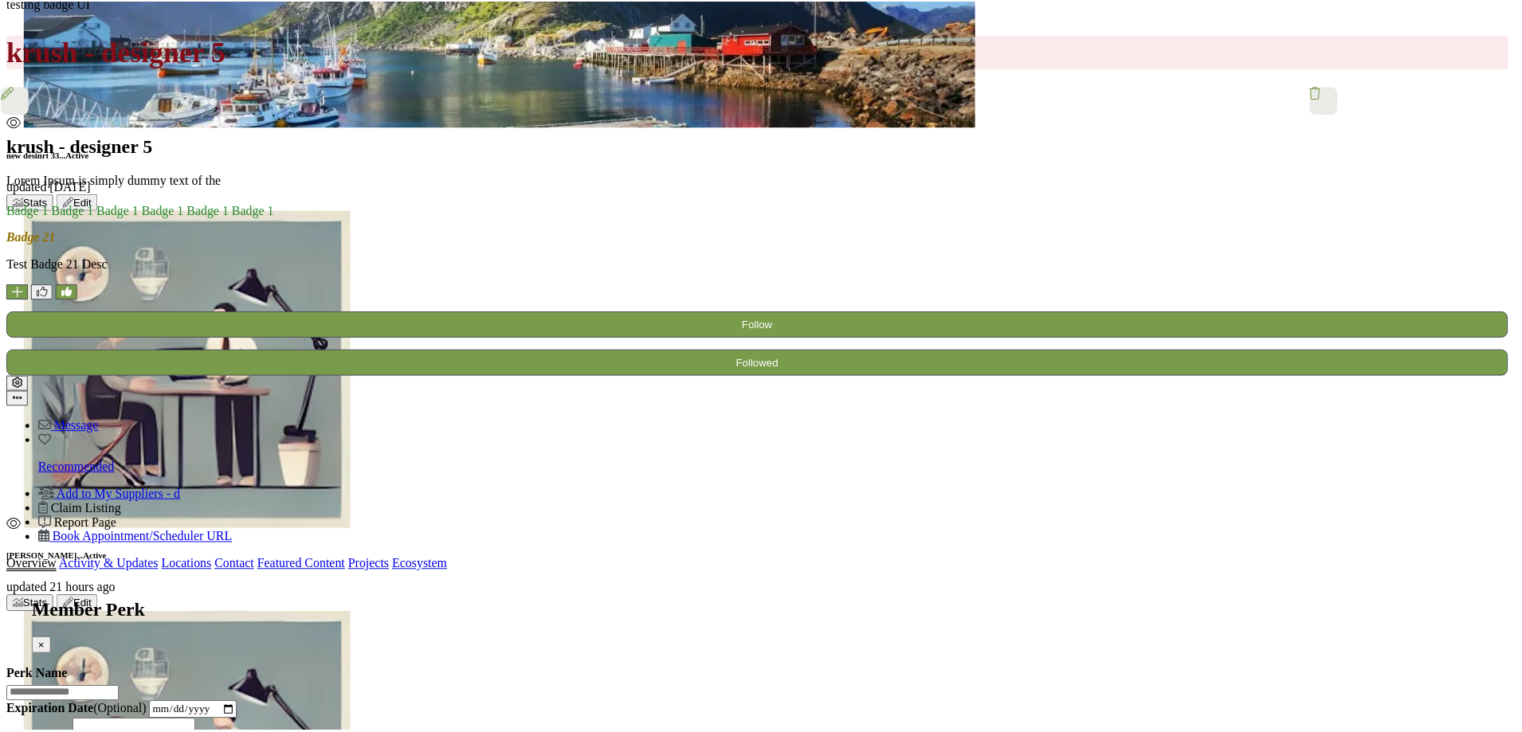
scroll to position [2861, 0]
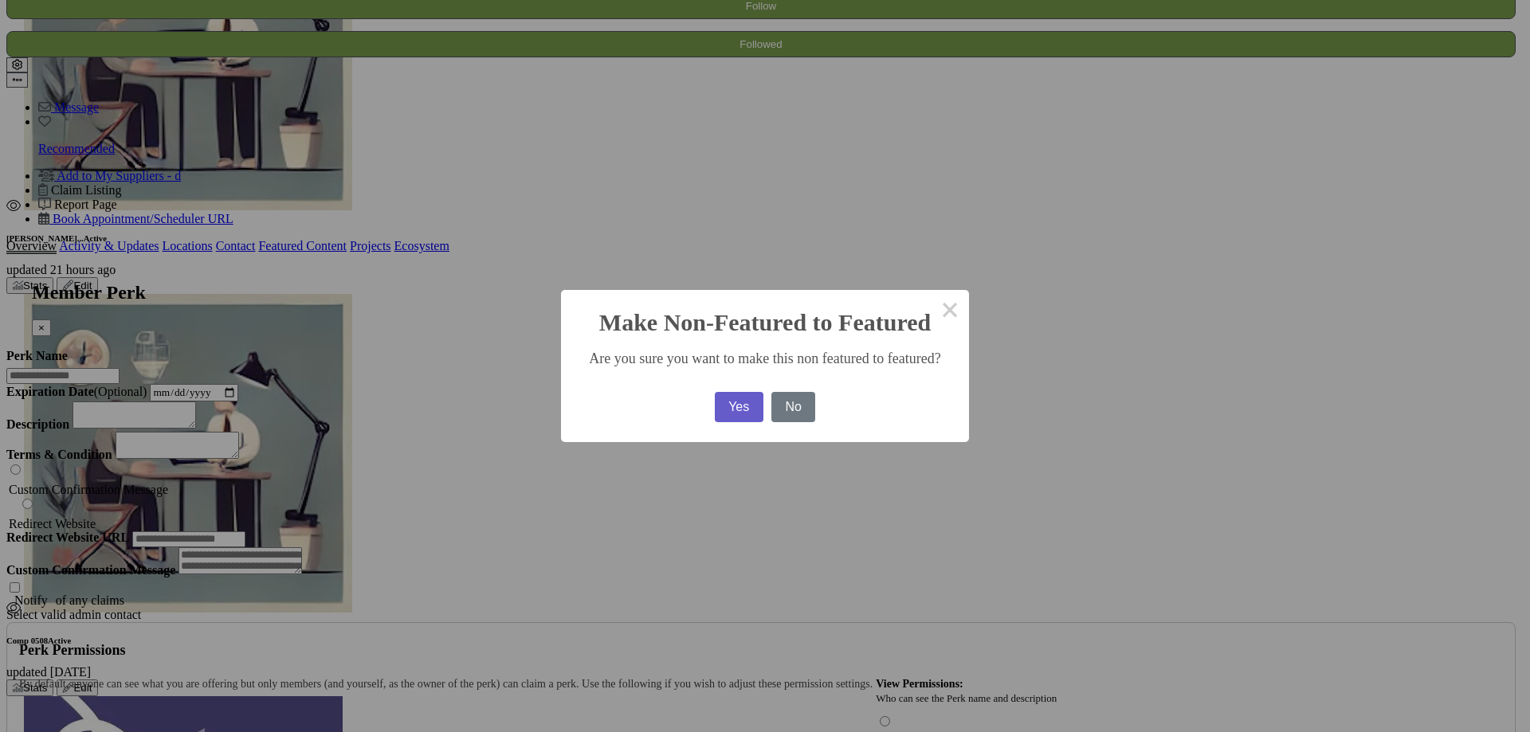
click at [733, 412] on button "Yes" at bounding box center [739, 407] width 49 height 30
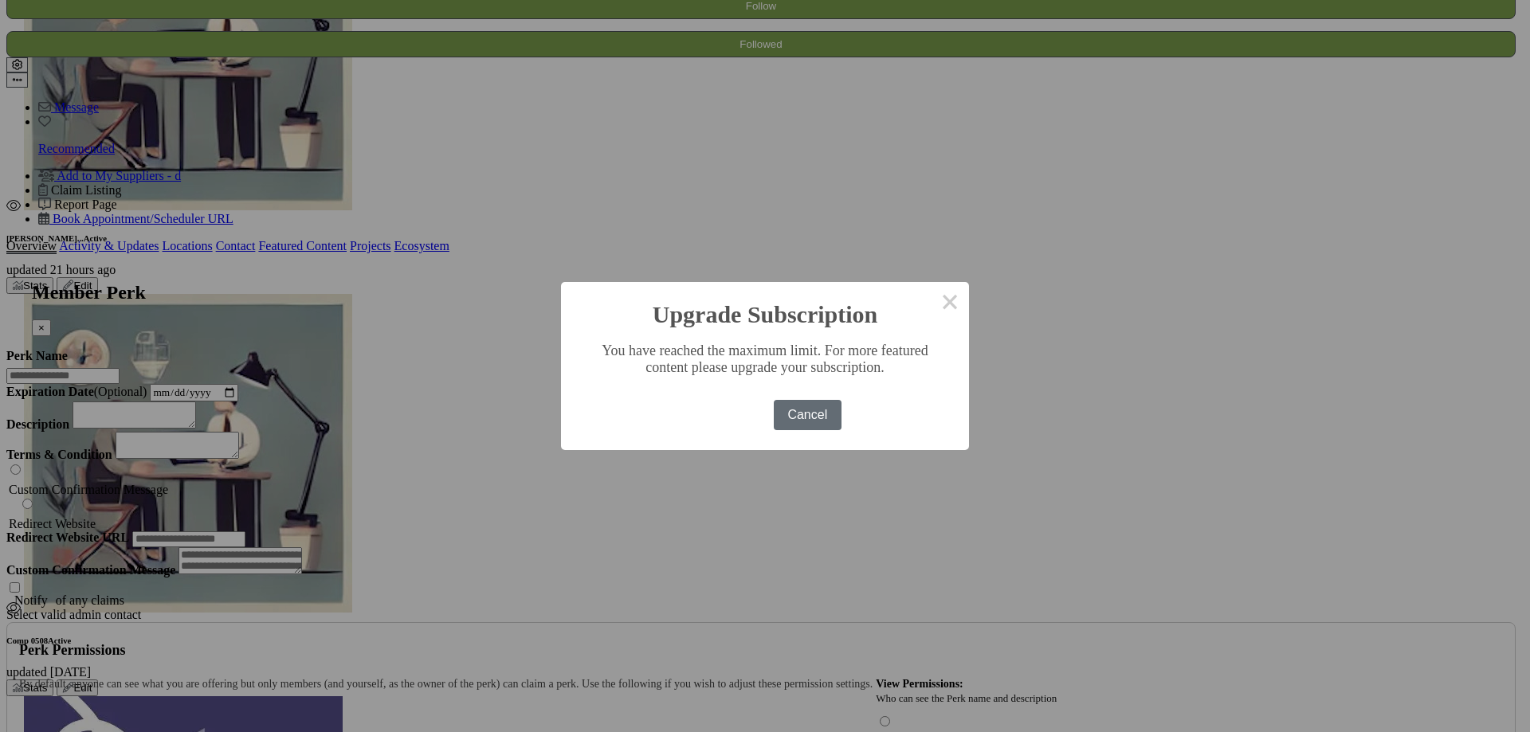
click at [799, 411] on button "Cancel" at bounding box center [808, 415] width 68 height 30
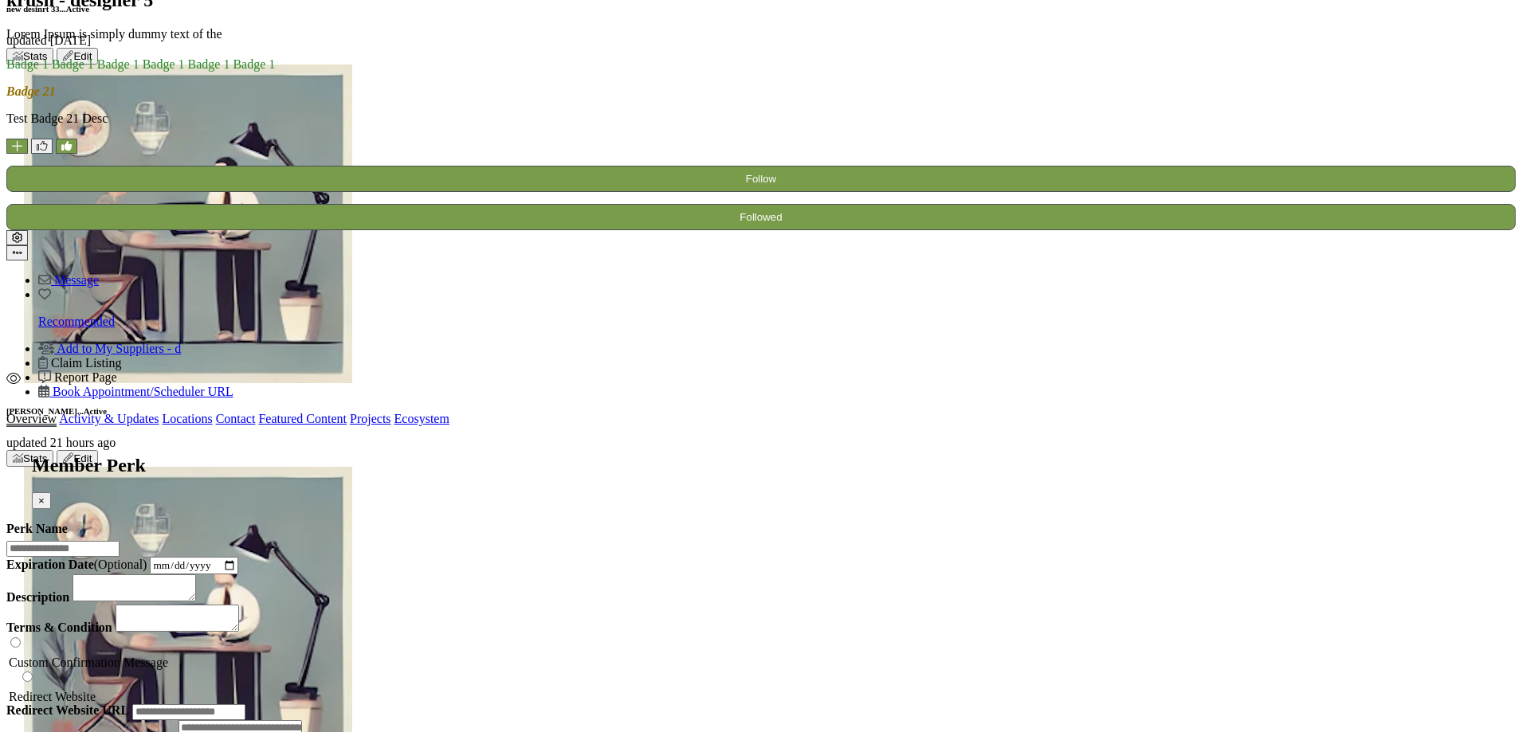
scroll to position [1121, 0]
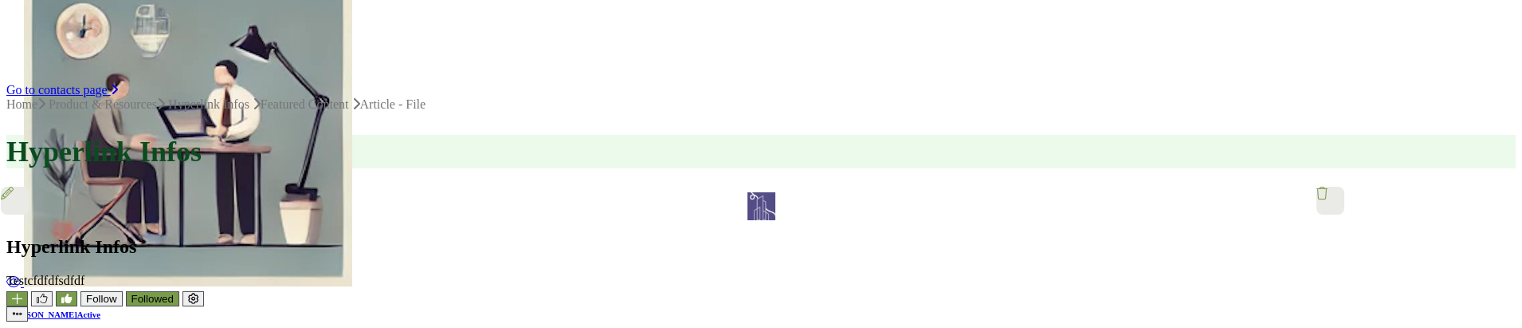
scroll to position [638, 0]
